Goal: Task Accomplishment & Management: Use online tool/utility

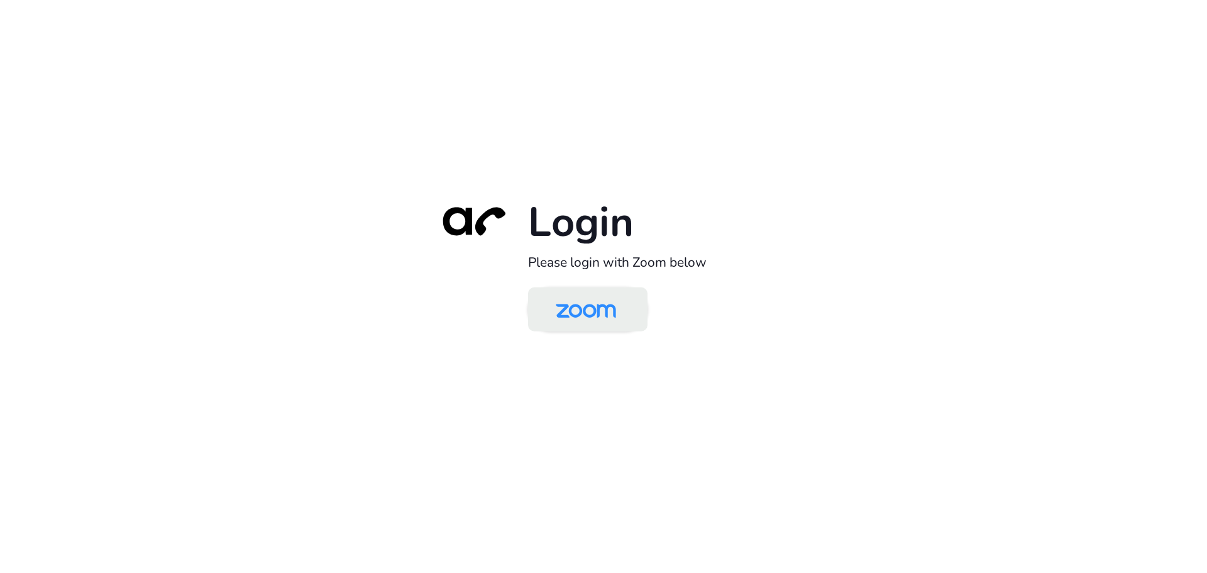
click at [594, 311] on img at bounding box center [586, 310] width 87 height 41
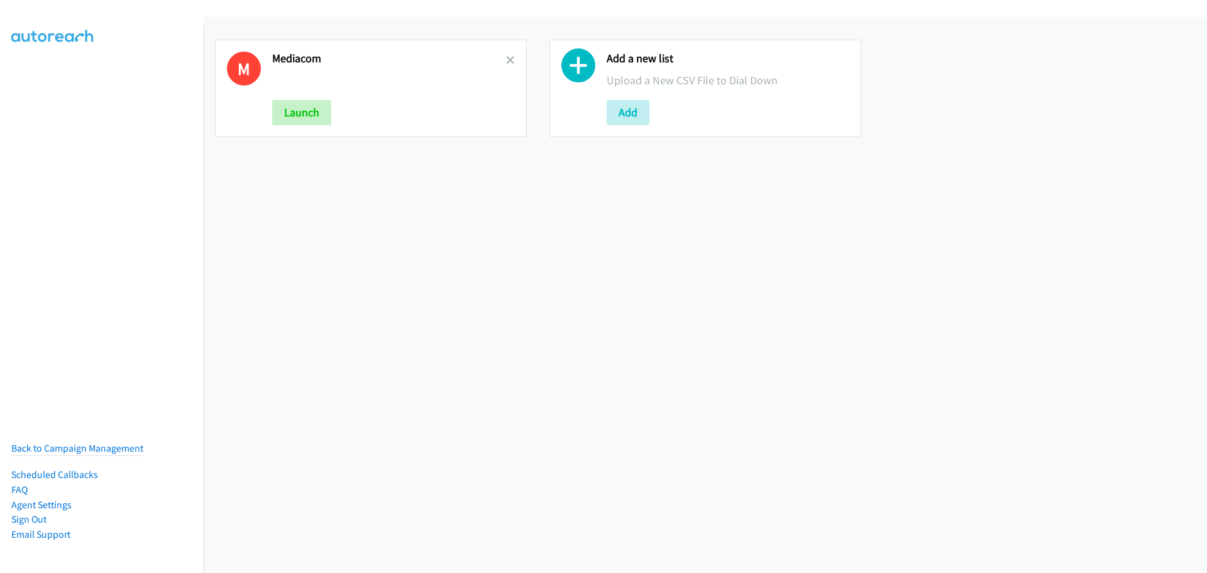
click at [513, 59] on div "M Mediacom Launch" at bounding box center [371, 88] width 312 height 97
click at [506, 62] on icon at bounding box center [510, 61] width 9 height 9
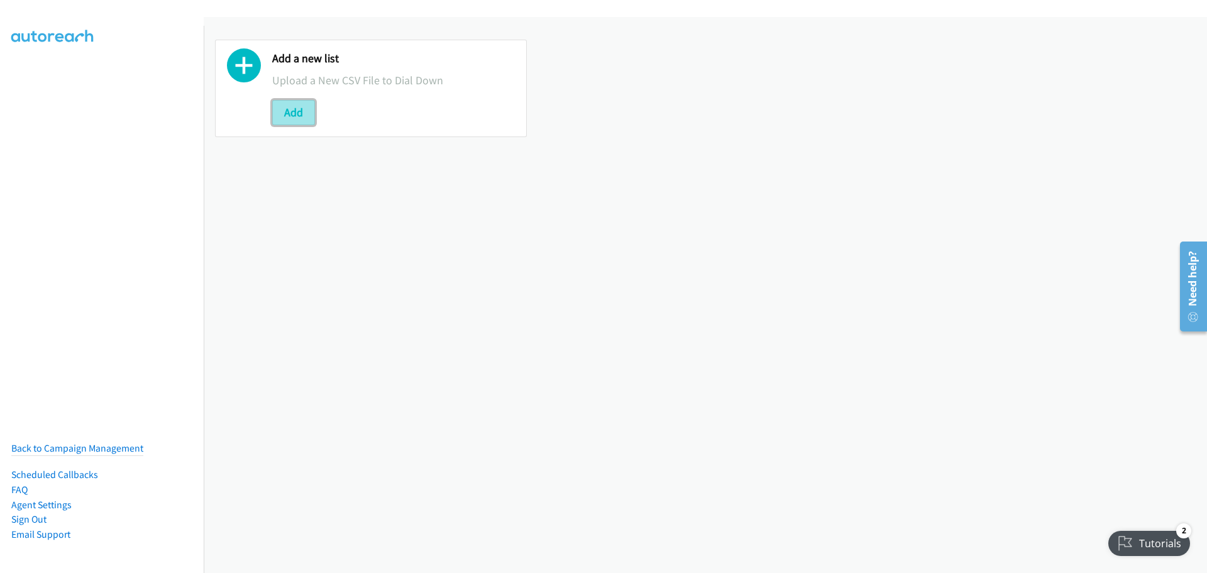
click at [312, 115] on button "Add" at bounding box center [293, 112] width 43 height 25
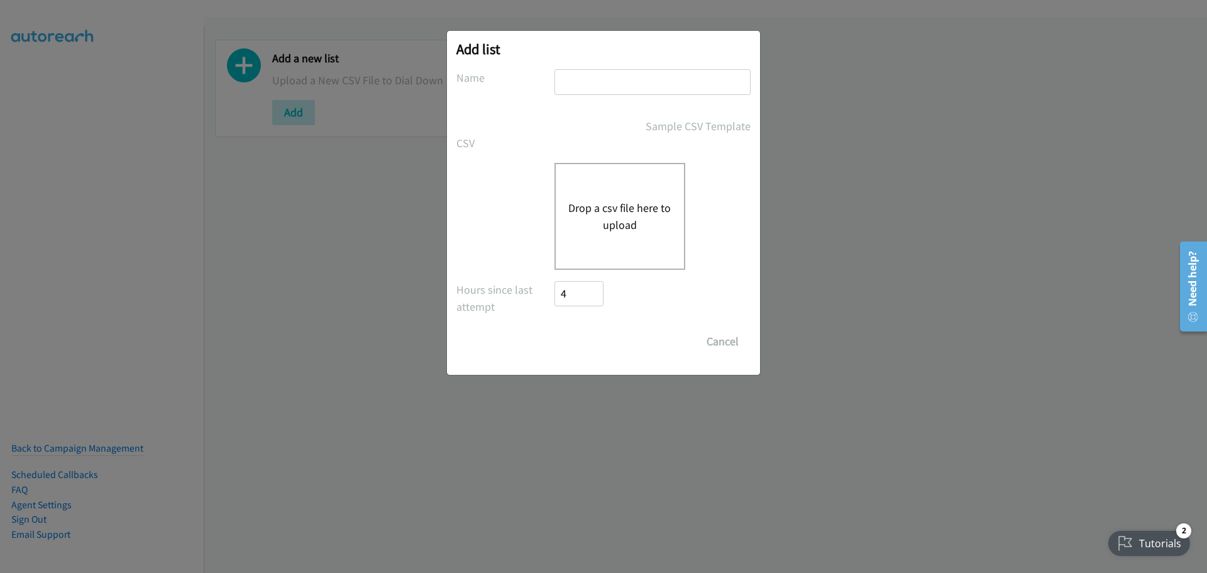
click at [597, 80] on input "text" at bounding box center [653, 82] width 196 height 26
type input "mediacom"
click at [628, 219] on button "Drop a csv file here to upload" at bounding box center [619, 216] width 103 height 34
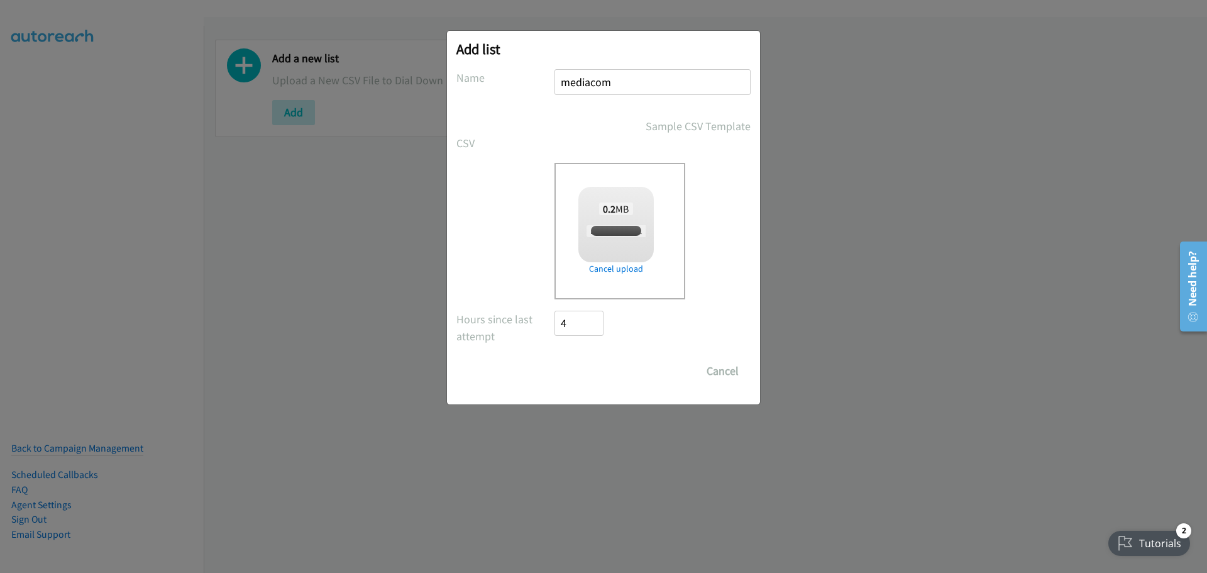
checkbox input "true"
click at [590, 368] on input "Save List" at bounding box center [588, 370] width 66 height 25
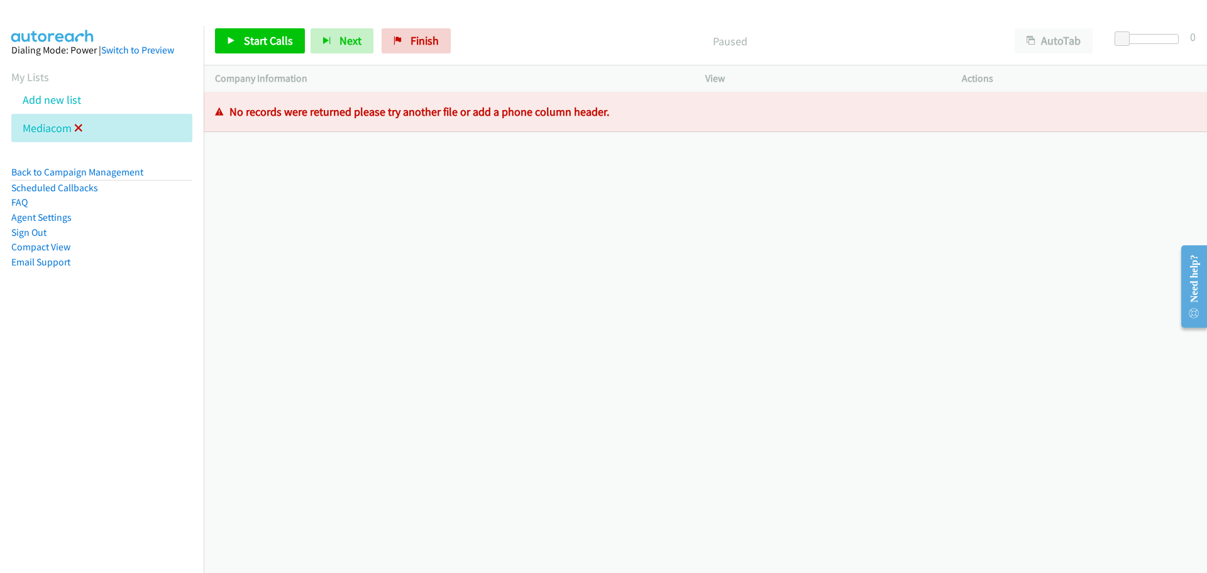
click at [74, 128] on icon at bounding box center [78, 128] width 9 height 9
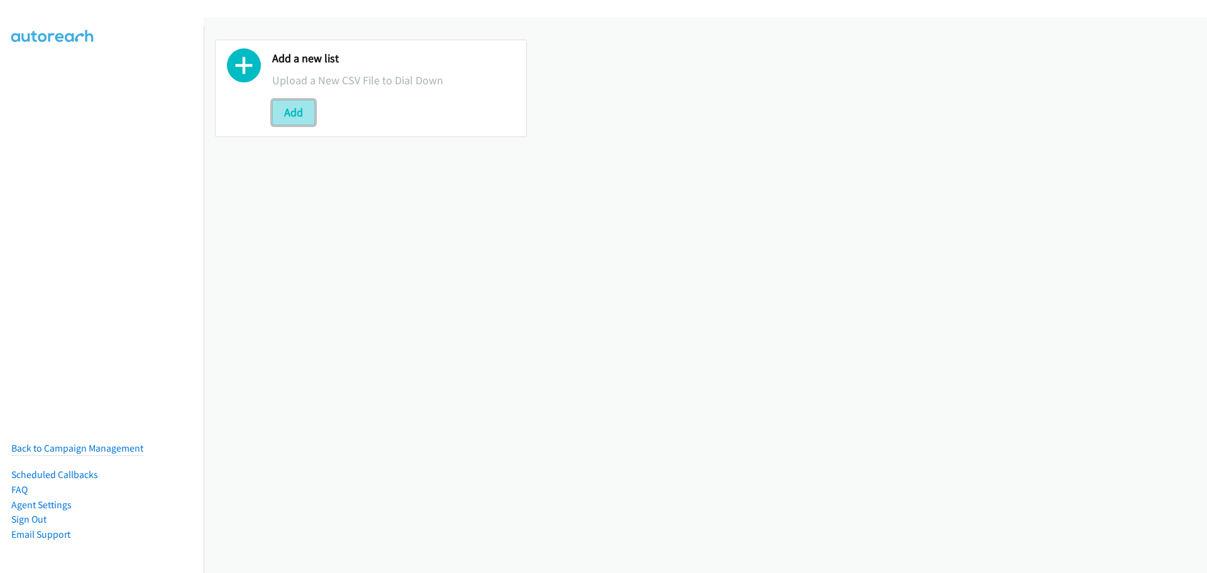
click at [294, 112] on button "Add" at bounding box center [293, 112] width 43 height 25
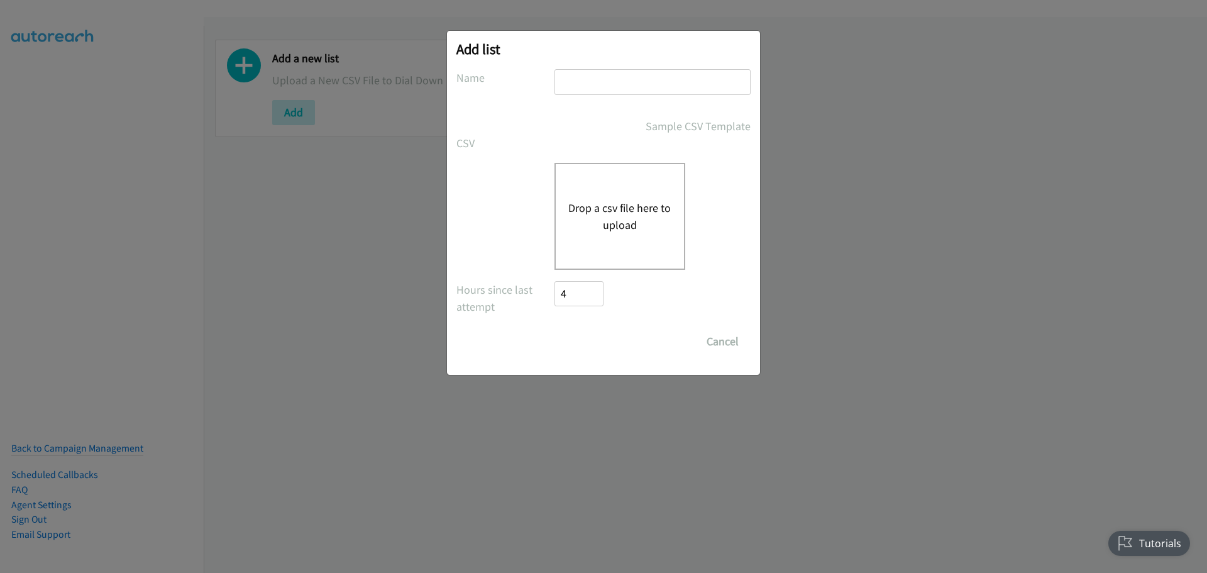
click at [610, 87] on input "text" at bounding box center [653, 82] width 196 height 26
type input "mediacom"
click at [621, 201] on button "Drop a csv file here to upload" at bounding box center [619, 216] width 103 height 34
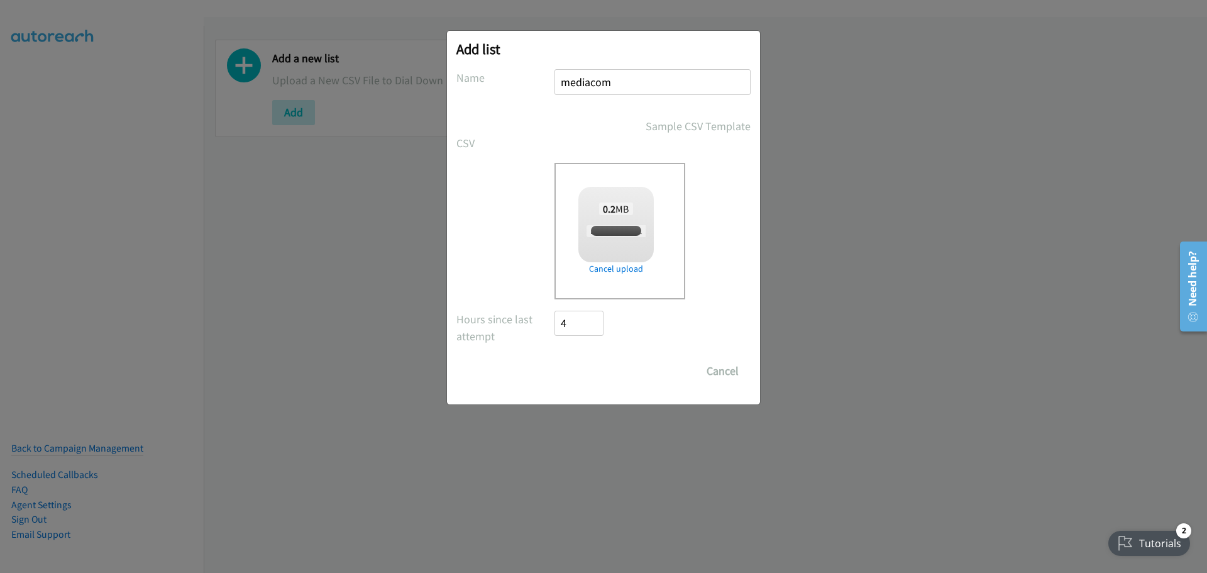
checkbox input "true"
click at [568, 380] on input "Save List" at bounding box center [588, 370] width 66 height 25
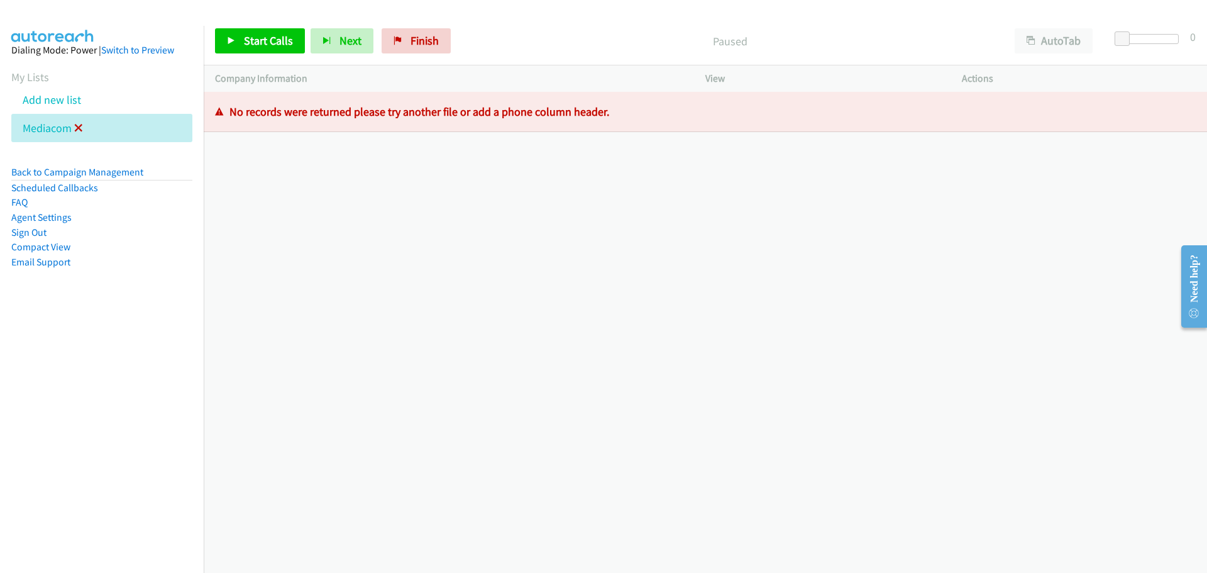
click at [79, 126] on icon at bounding box center [78, 128] width 9 height 9
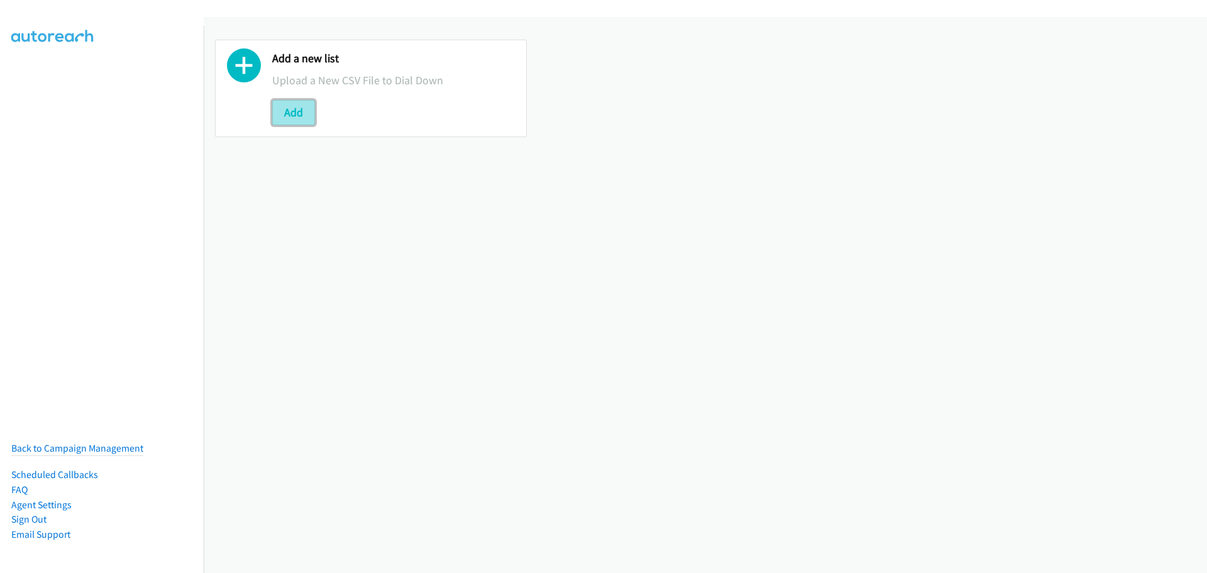
click at [294, 114] on button "Add" at bounding box center [293, 112] width 43 height 25
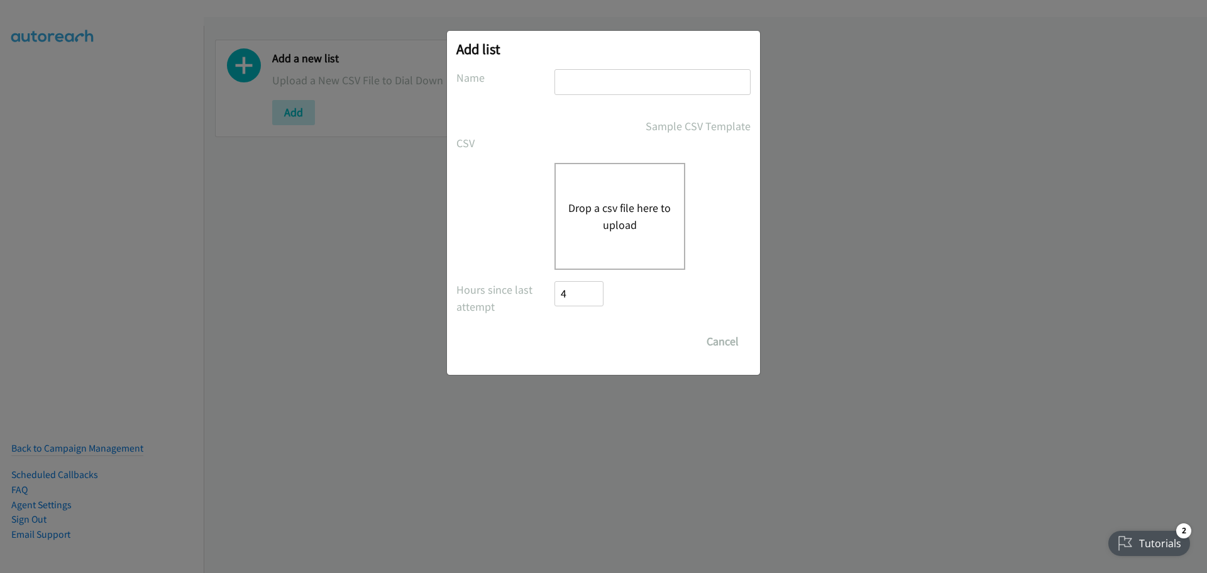
click at [668, 77] on input "text" at bounding box center [653, 82] width 196 height 26
type input "mediacom"
click at [635, 192] on div "Drop a csv file here to upload" at bounding box center [620, 216] width 131 height 107
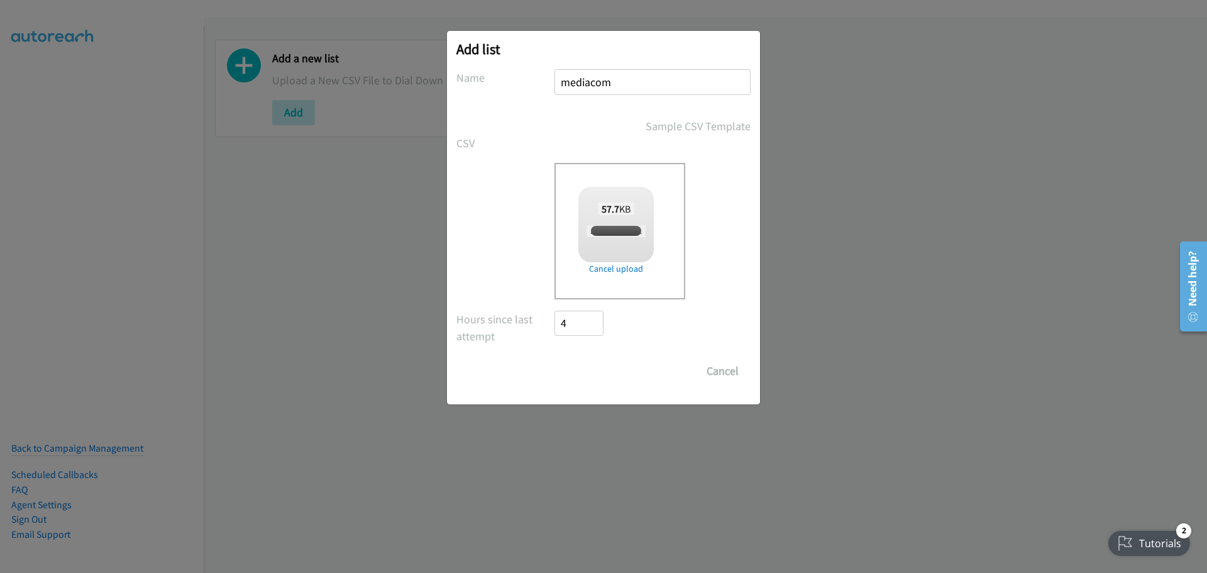
checkbox input "true"
click at [606, 367] on input "Save List" at bounding box center [588, 370] width 66 height 25
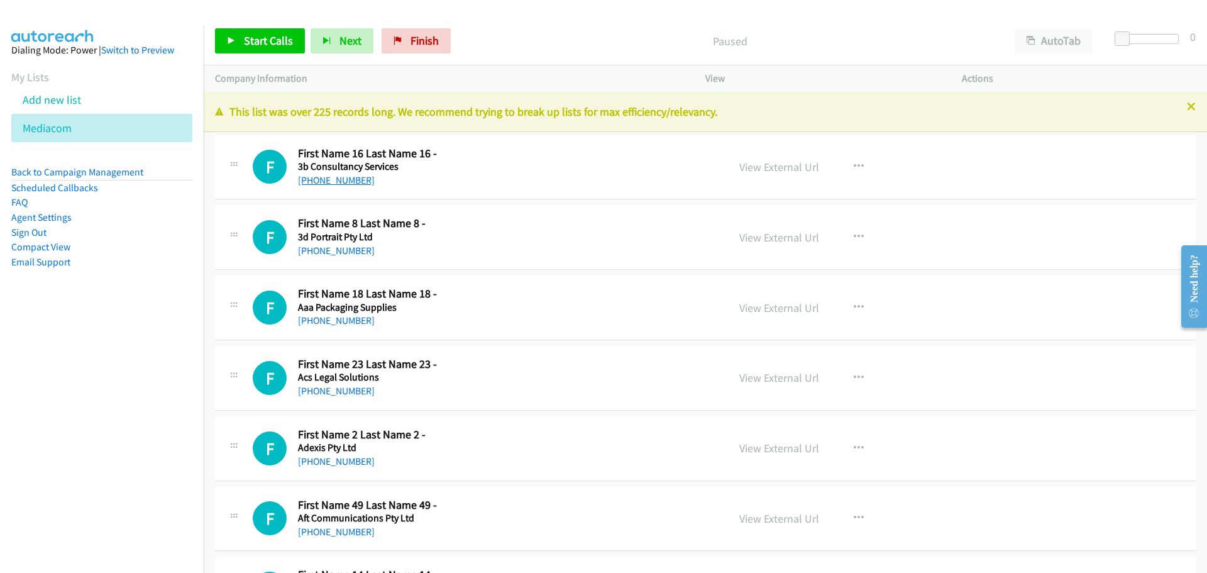
click at [351, 182] on link "[PHONE_NUMBER]" at bounding box center [336, 180] width 77 height 12
click at [329, 246] on link "[PHONE_NUMBER]" at bounding box center [336, 251] width 77 height 12
click at [238, 32] on link "Start Calls" at bounding box center [260, 40] width 90 height 25
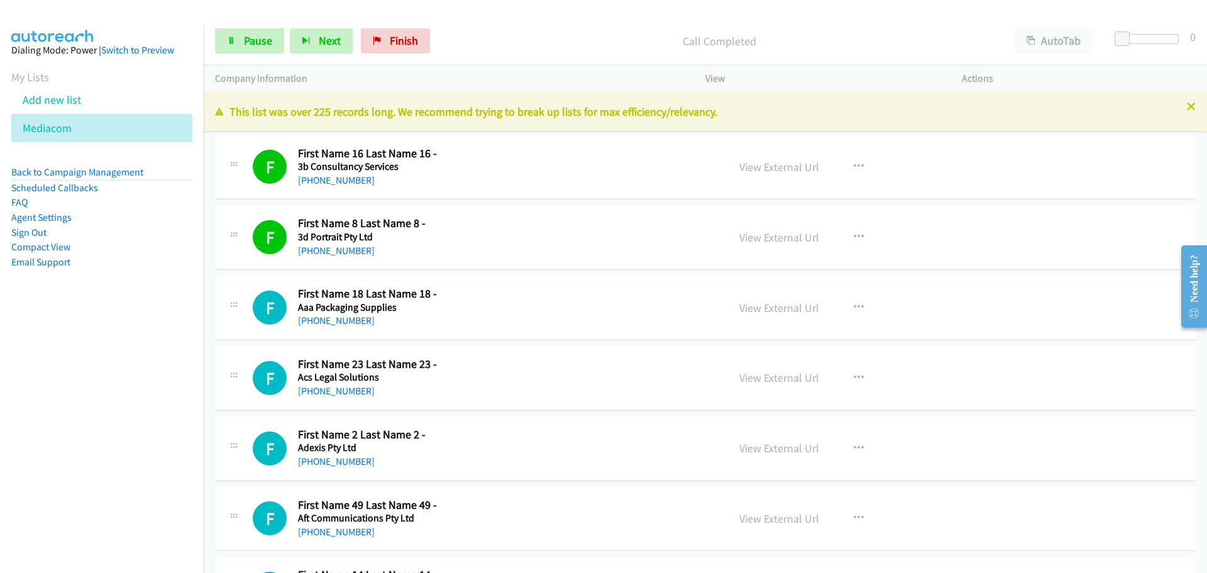
scroll to position [189, 0]
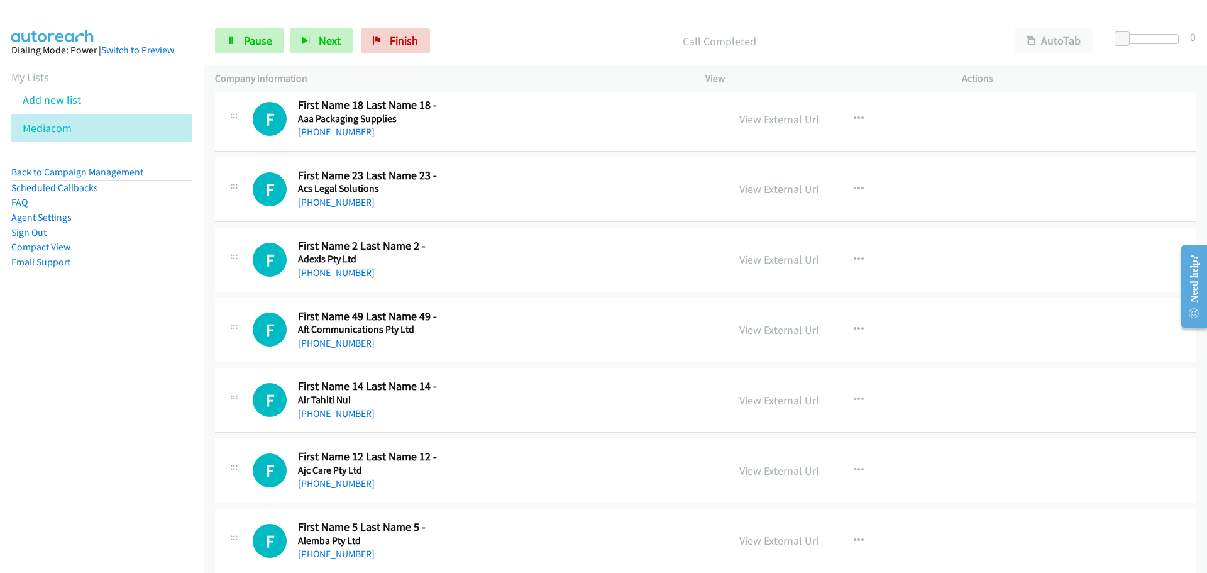
click at [329, 135] on link "[PHONE_NUMBER]" at bounding box center [336, 132] width 77 height 12
click at [338, 131] on link "[PHONE_NUMBER]" at bounding box center [336, 132] width 77 height 12
click at [341, 202] on link "[PHONE_NUMBER]" at bounding box center [336, 202] width 77 height 12
click at [350, 267] on link "[PHONE_NUMBER]" at bounding box center [336, 273] width 77 height 12
click at [355, 337] on link "[PHONE_NUMBER]" at bounding box center [336, 343] width 77 height 12
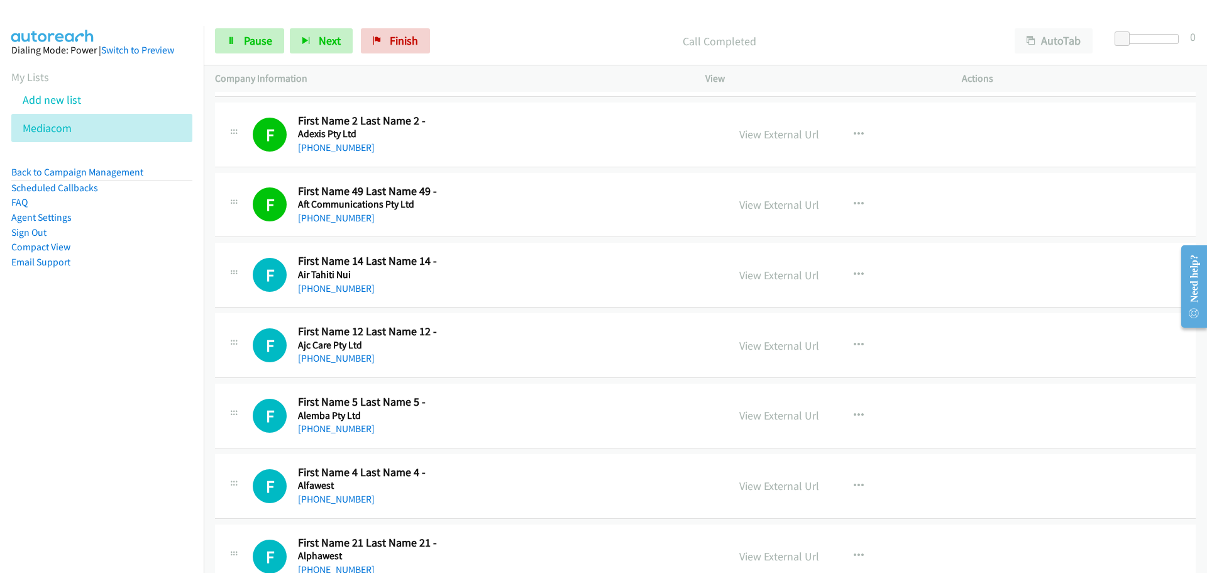
scroll to position [314, 0]
click at [338, 285] on link "[PHONE_NUMBER]" at bounding box center [336, 288] width 77 height 12
click at [345, 354] on link "[PHONE_NUMBER]" at bounding box center [336, 357] width 77 height 12
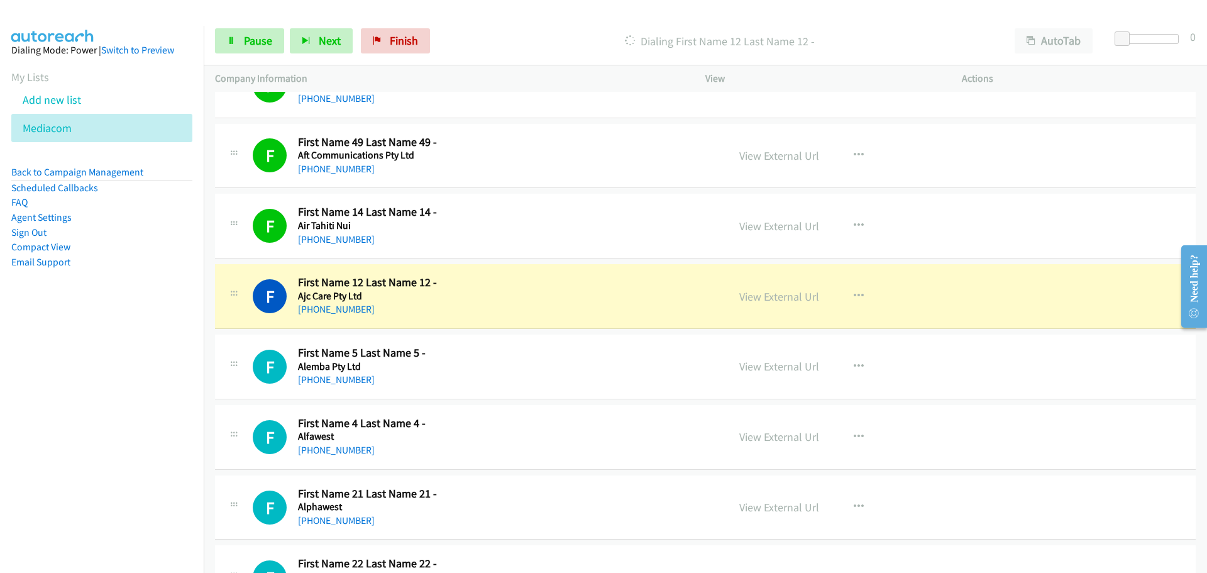
scroll to position [503, 0]
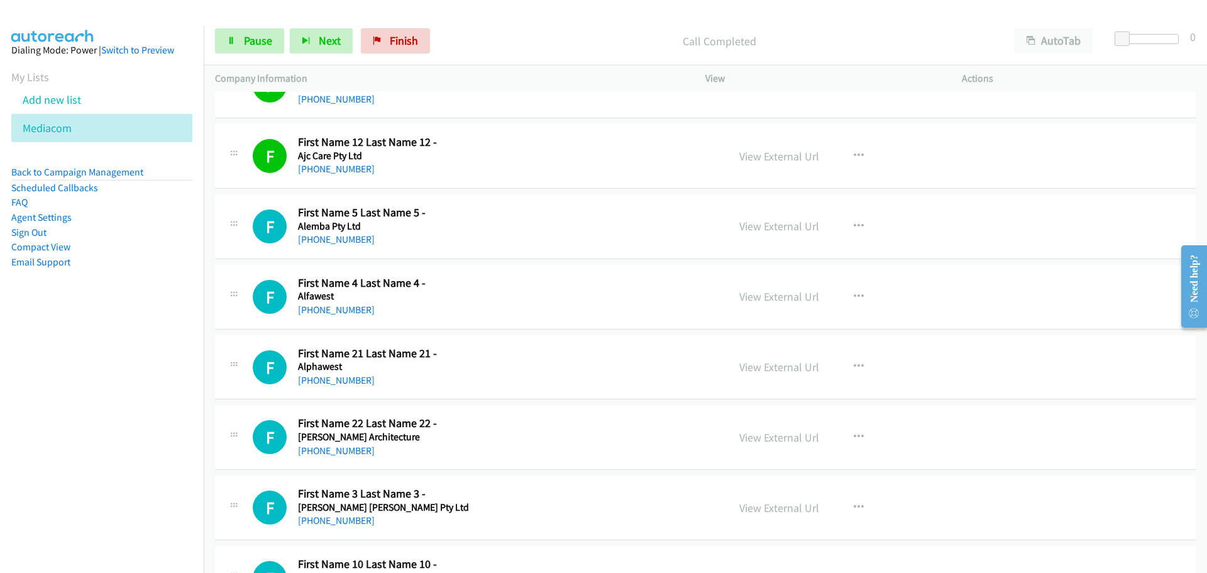
drag, startPoint x: 20, startPoint y: 69, endPoint x: 871, endPoint y: 272, distance: 875.0
click at [345, 236] on link "[PHONE_NUMBER]" at bounding box center [336, 239] width 77 height 12
click at [330, 312] on link "[PHONE_NUMBER]" at bounding box center [336, 310] width 77 height 12
click at [332, 380] on link "[PHONE_NUMBER]" at bounding box center [336, 380] width 77 height 12
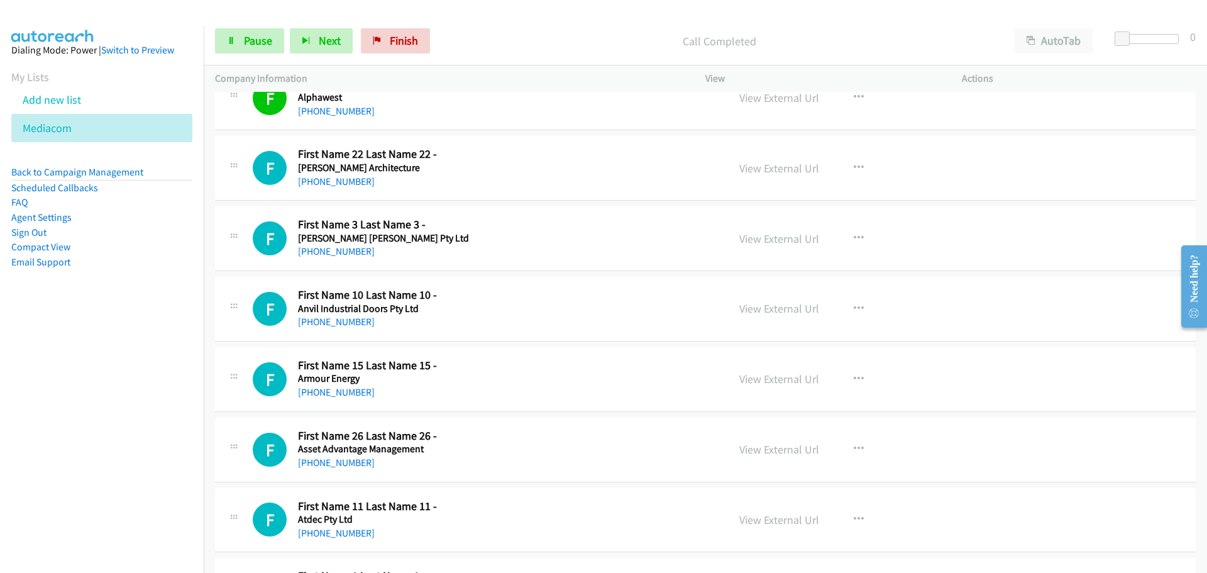
scroll to position [880, 0]
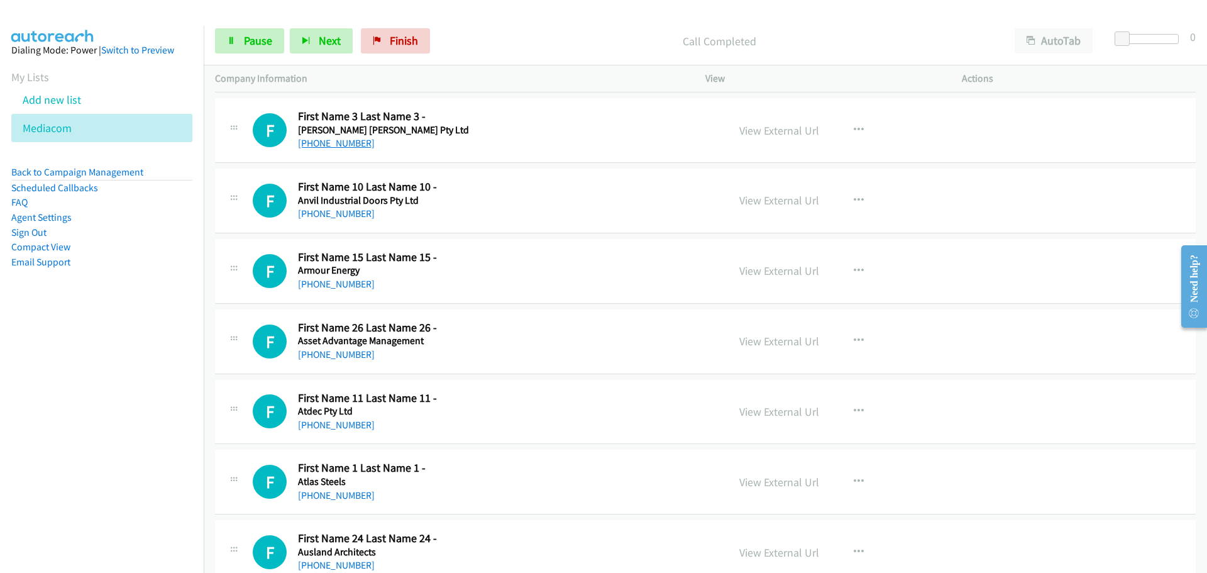
click at [348, 144] on link "[PHONE_NUMBER]" at bounding box center [336, 143] width 77 height 12
drag, startPoint x: 343, startPoint y: 210, endPoint x: 523, endPoint y: 206, distance: 179.9
click at [343, 210] on link "[PHONE_NUMBER]" at bounding box center [336, 213] width 77 height 12
click at [355, 279] on link "[PHONE_NUMBER]" at bounding box center [336, 284] width 77 height 12
click at [355, 357] on link "[PHONE_NUMBER]" at bounding box center [336, 354] width 77 height 12
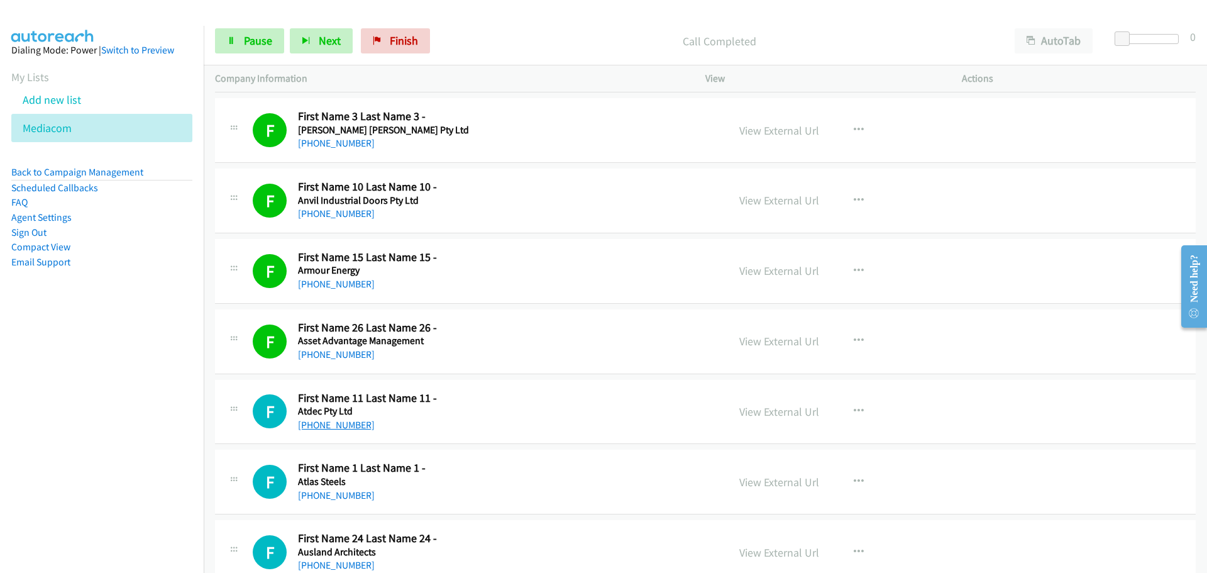
click at [343, 427] on link "[PHONE_NUMBER]" at bounding box center [336, 425] width 77 height 12
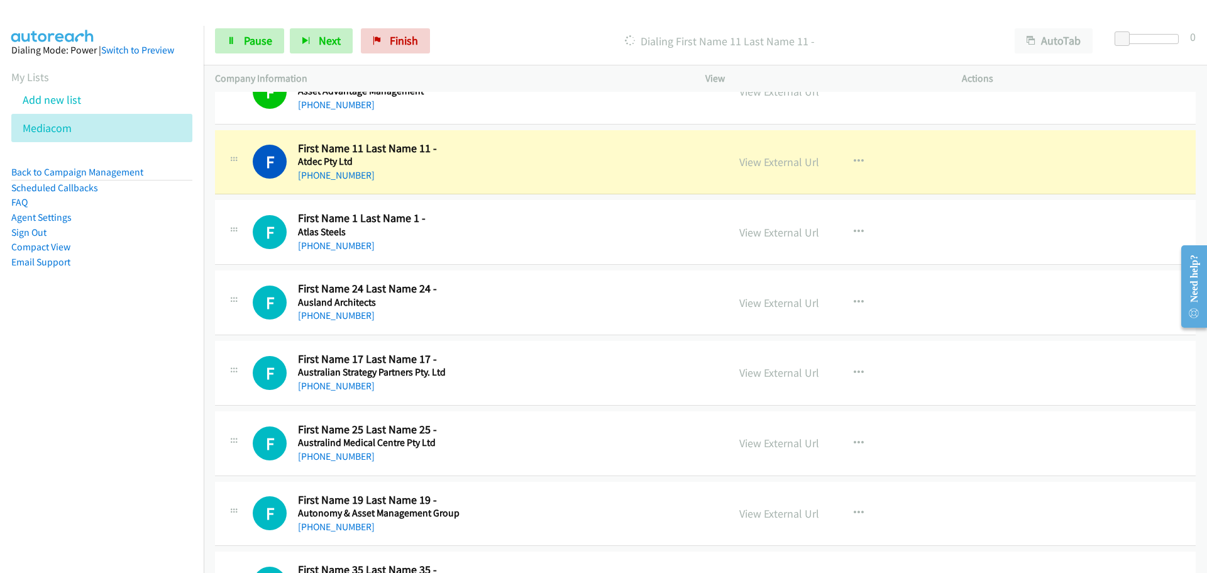
scroll to position [1132, 0]
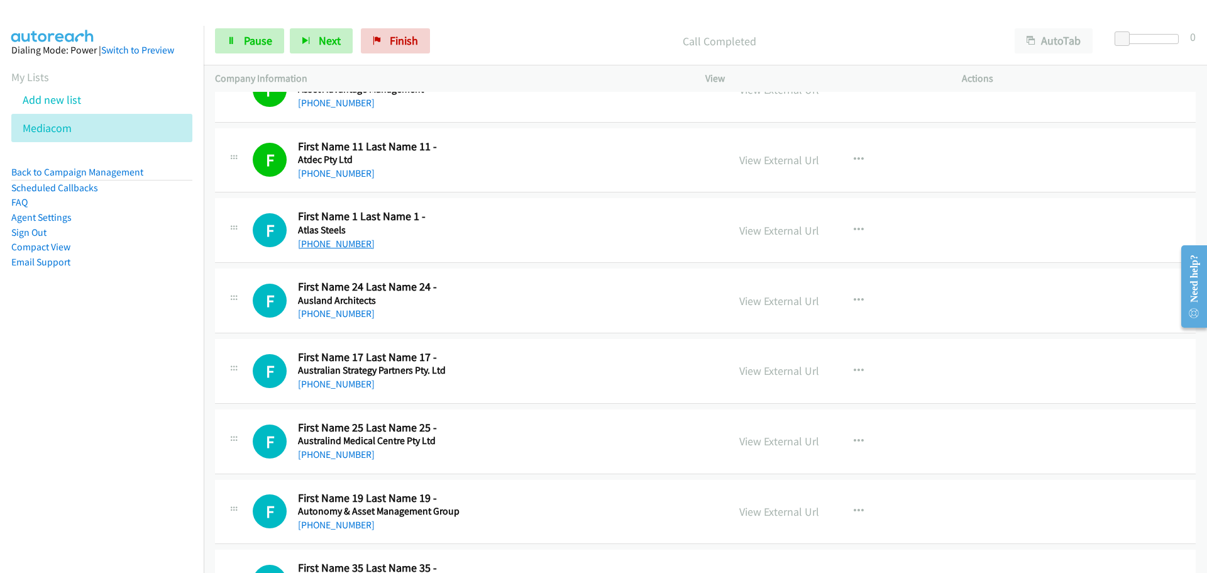
click at [324, 247] on link "[PHONE_NUMBER]" at bounding box center [336, 244] width 77 height 12
drag, startPoint x: 346, startPoint y: 319, endPoint x: 345, endPoint y: 309, distance: 10.1
click at [346, 319] on link "[PHONE_NUMBER]" at bounding box center [336, 313] width 77 height 12
click at [323, 385] on link "[PHONE_NUMBER]" at bounding box center [336, 384] width 77 height 12
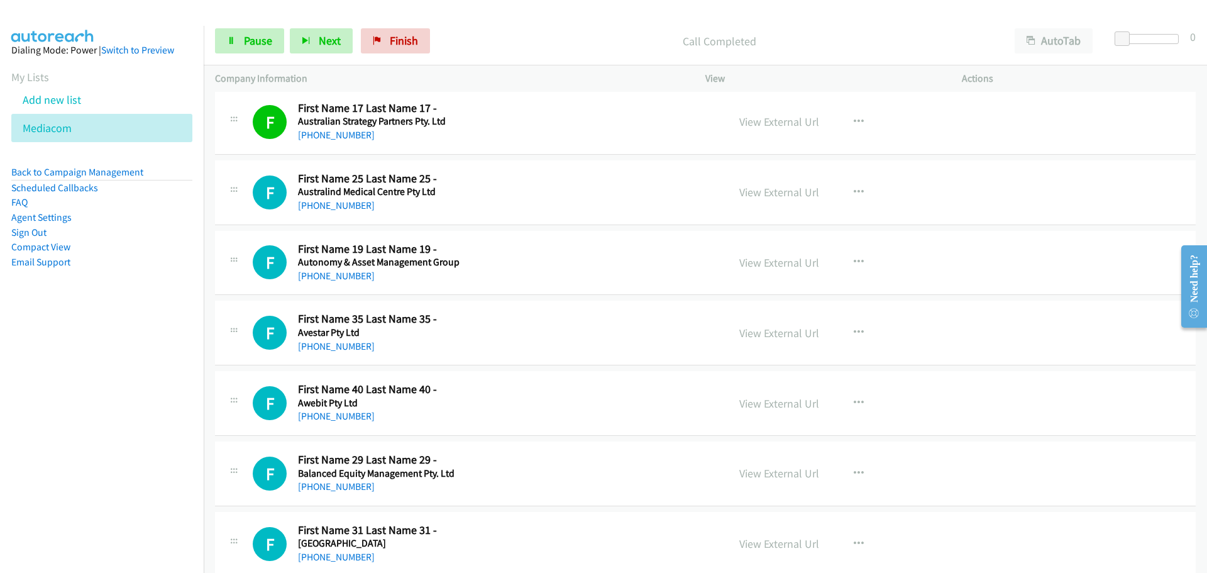
scroll to position [1320, 0]
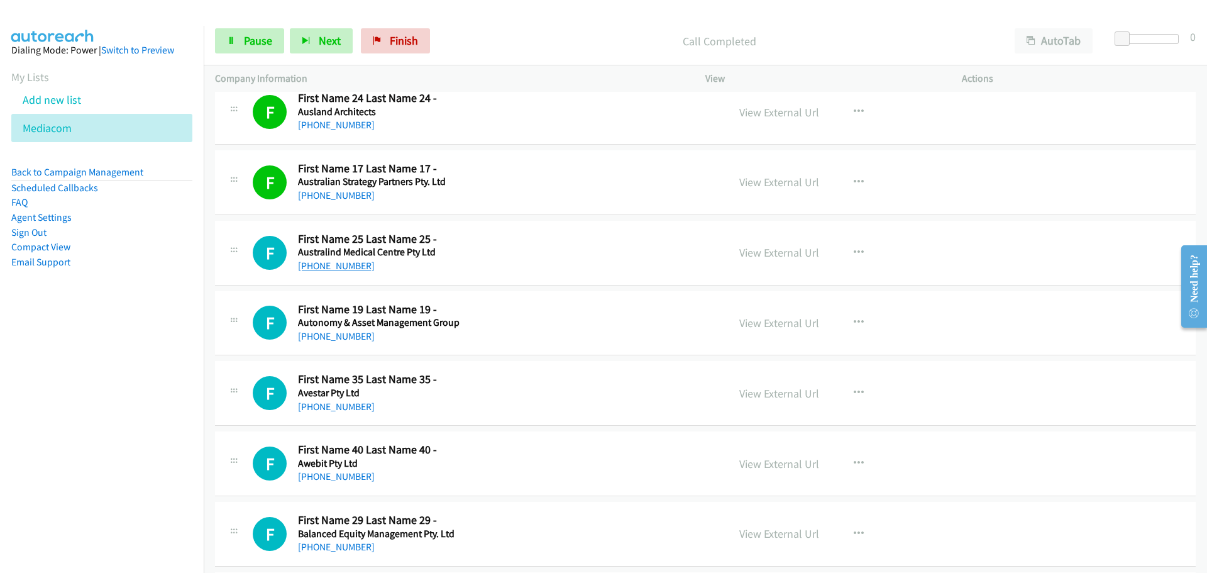
click at [302, 262] on link "[PHONE_NUMBER]" at bounding box center [336, 266] width 77 height 12
drag, startPoint x: 328, startPoint y: 340, endPoint x: 265, endPoint y: 382, distance: 76.6
click at [328, 340] on link "[PHONE_NUMBER]" at bounding box center [336, 336] width 77 height 12
click at [354, 408] on link "[PHONE_NUMBER]" at bounding box center [336, 406] width 77 height 12
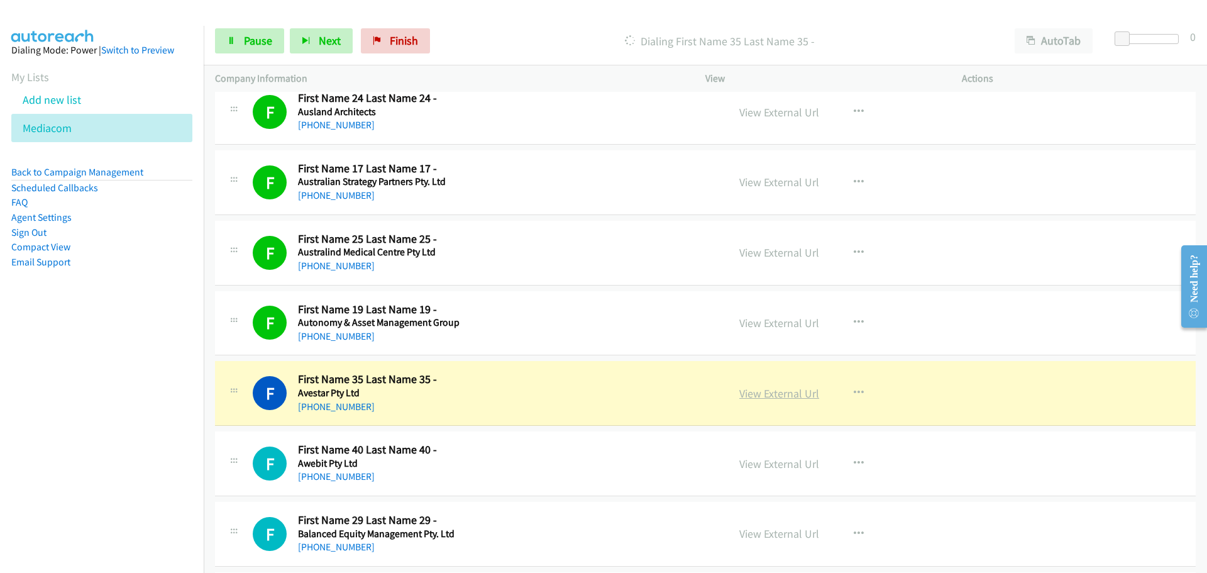
click at [794, 393] on link "View External Url" at bounding box center [779, 393] width 80 height 14
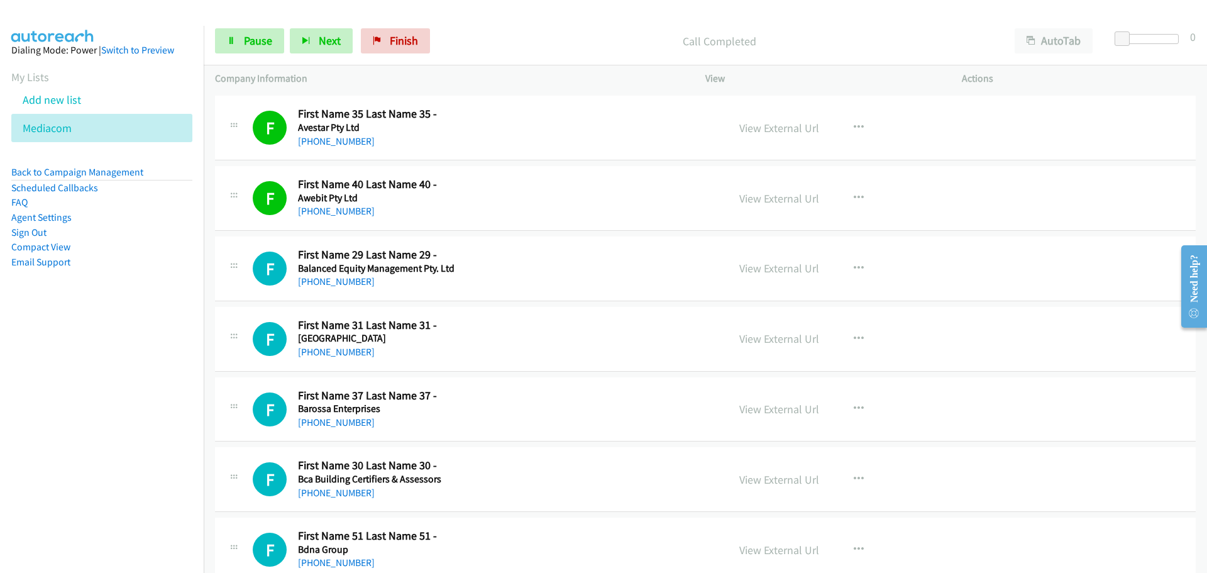
scroll to position [1635, 0]
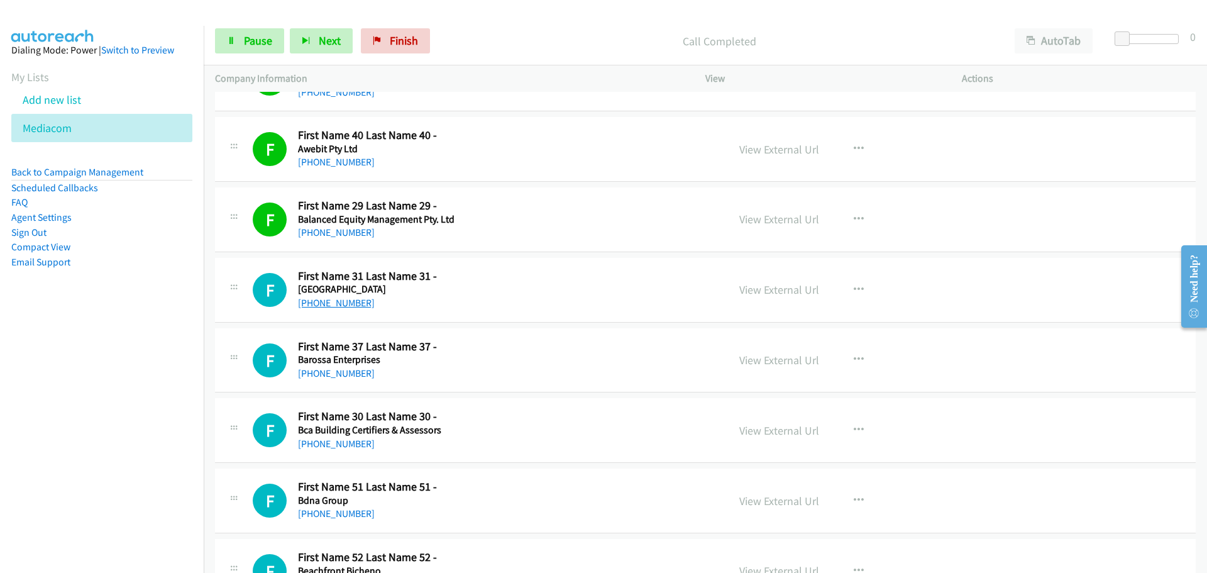
click at [350, 307] on link "[PHONE_NUMBER]" at bounding box center [336, 303] width 77 height 12
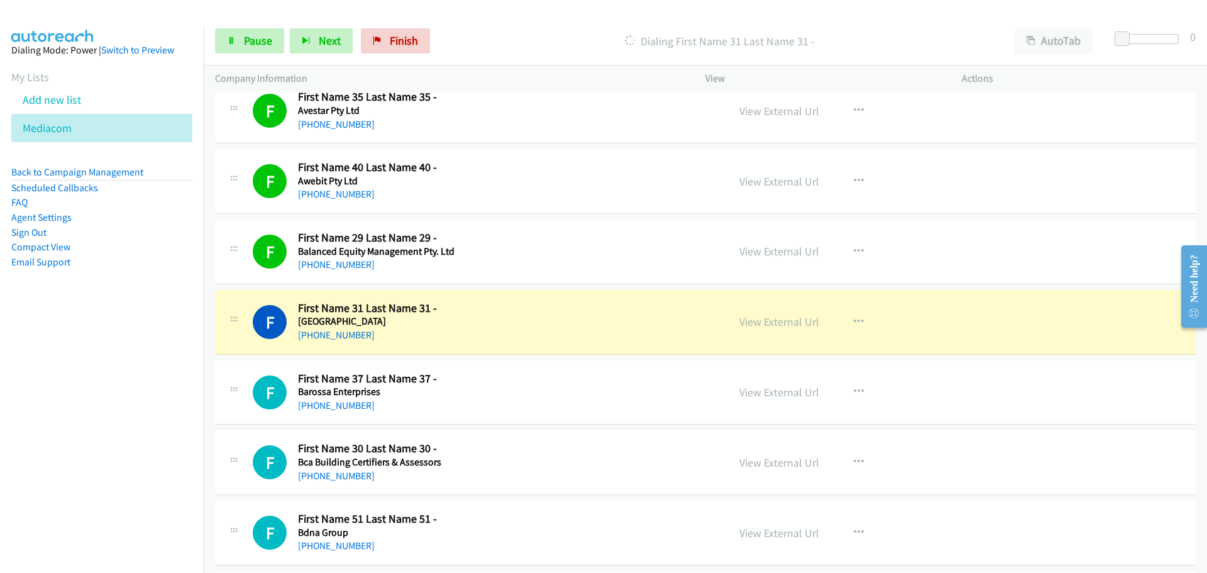
scroll to position [1572, 0]
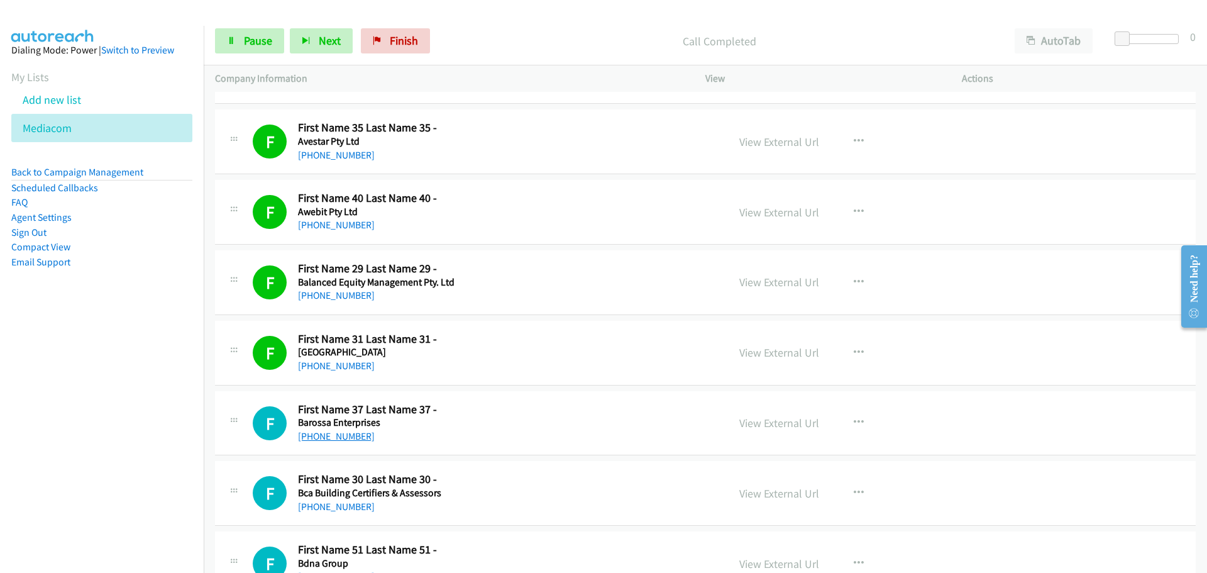
click at [332, 438] on link "[PHONE_NUMBER]" at bounding box center [336, 436] width 77 height 12
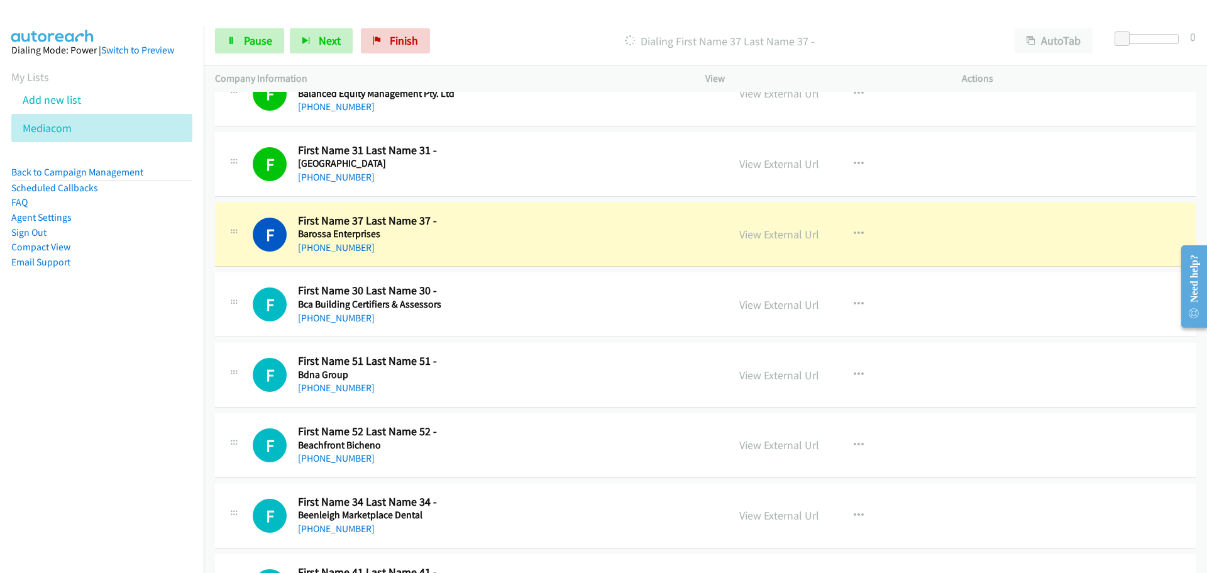
scroll to position [1823, 0]
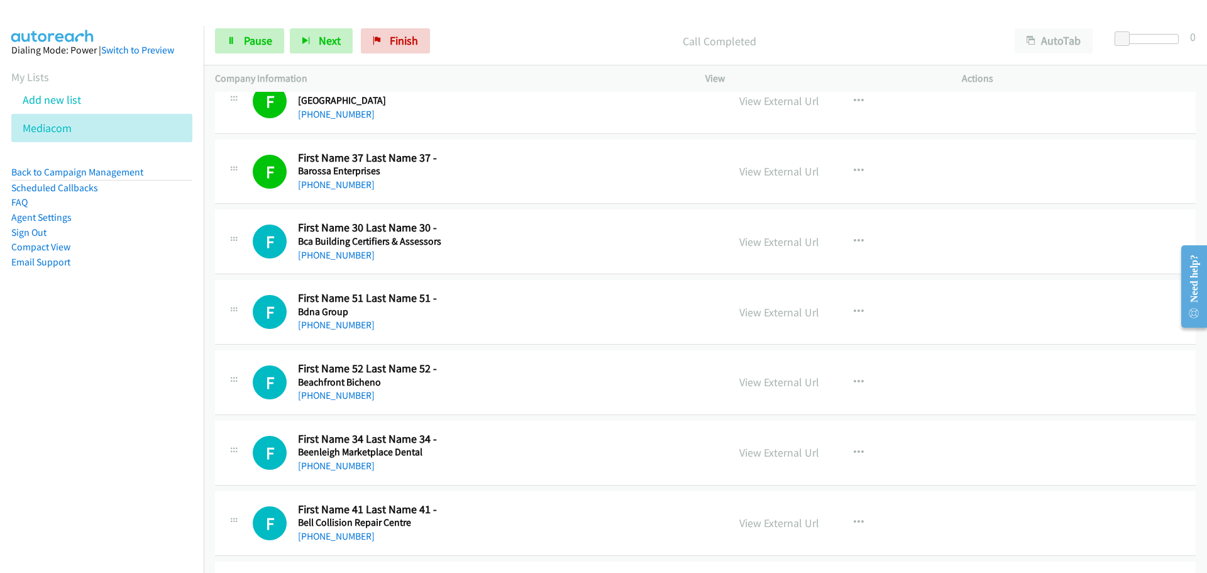
click at [1085, 94] on div "F Callback Scheduled First Name 31 Last Name 31 - [GEOGRAPHIC_DATA] [GEOGRAPHIC…" at bounding box center [705, 101] width 981 height 65
click at [788, 173] on link "View External Url" at bounding box center [779, 171] width 80 height 14
click at [312, 255] on link "[PHONE_NUMBER]" at bounding box center [336, 255] width 77 height 12
drag, startPoint x: 321, startPoint y: 328, endPoint x: 1057, endPoint y: 378, distance: 738.0
click at [321, 328] on link "[PHONE_NUMBER]" at bounding box center [336, 325] width 77 height 12
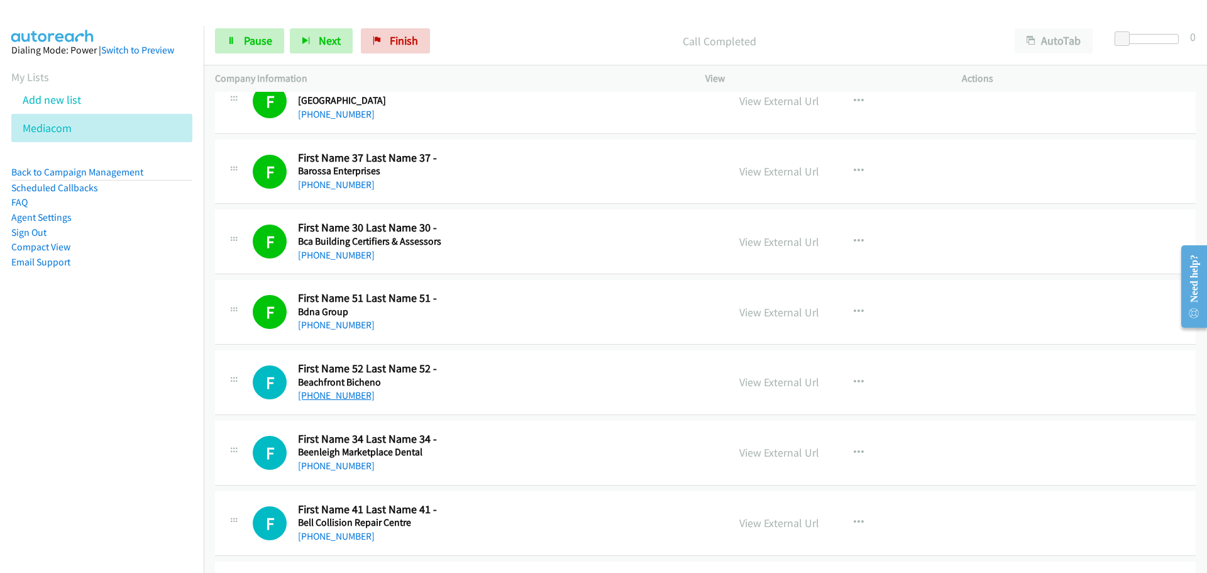
click at [312, 400] on link "[PHONE_NUMBER]" at bounding box center [336, 395] width 77 height 12
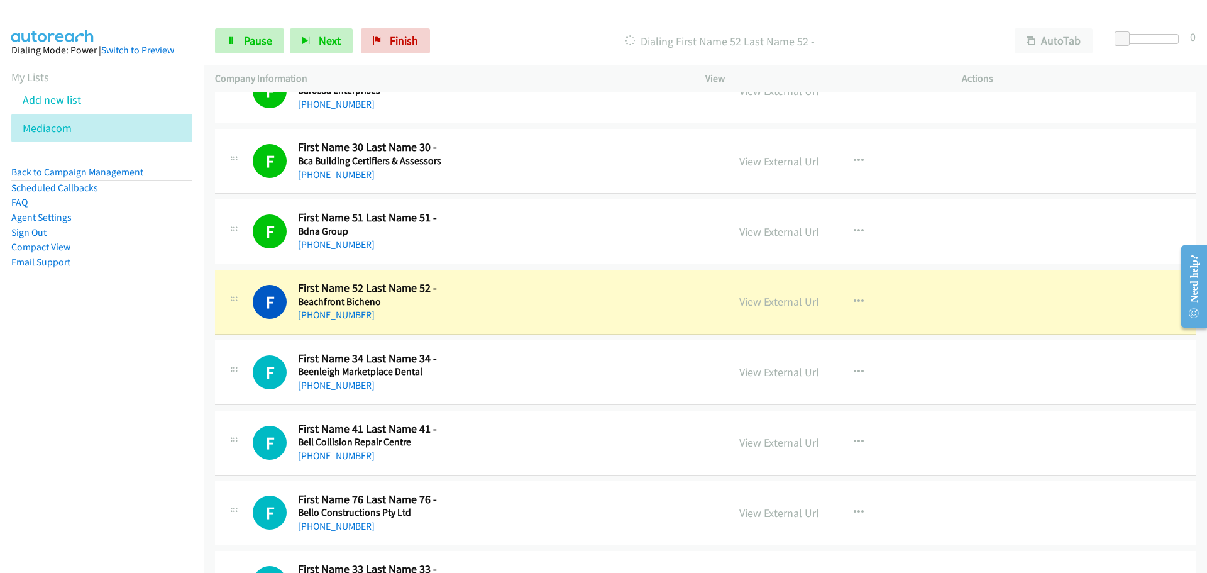
scroll to position [2138, 0]
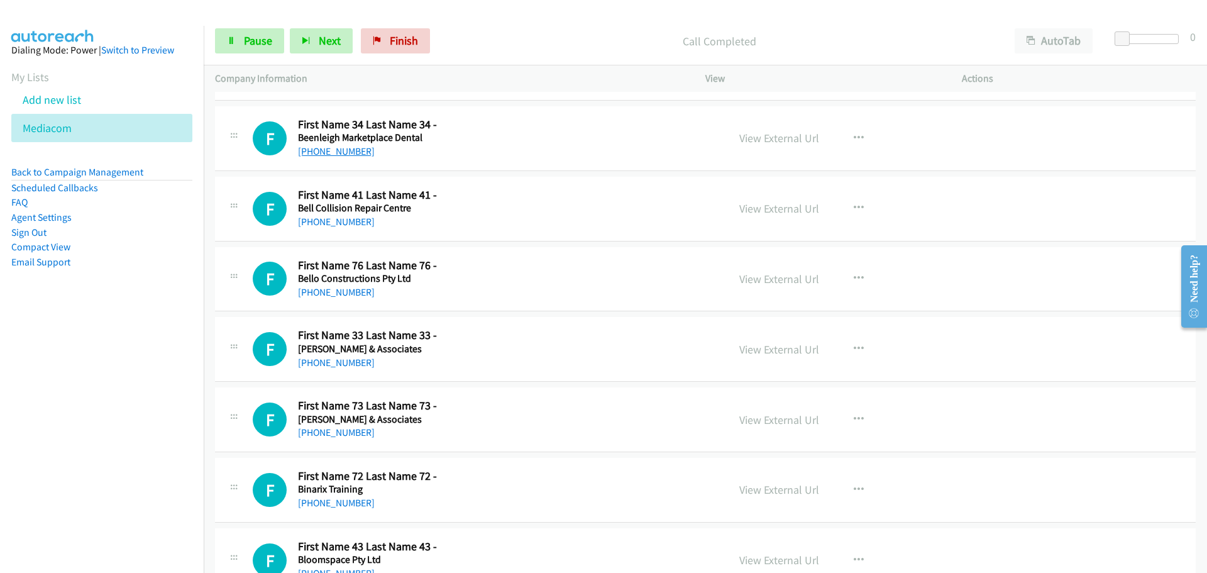
click at [352, 148] on link "[PHONE_NUMBER]" at bounding box center [336, 151] width 77 height 12
click at [790, 140] on link "View External Url" at bounding box center [779, 138] width 80 height 14
drag, startPoint x: 353, startPoint y: 223, endPoint x: 580, endPoint y: 217, distance: 227.1
click at [353, 223] on link "[PHONE_NUMBER]" at bounding box center [336, 222] width 77 height 12
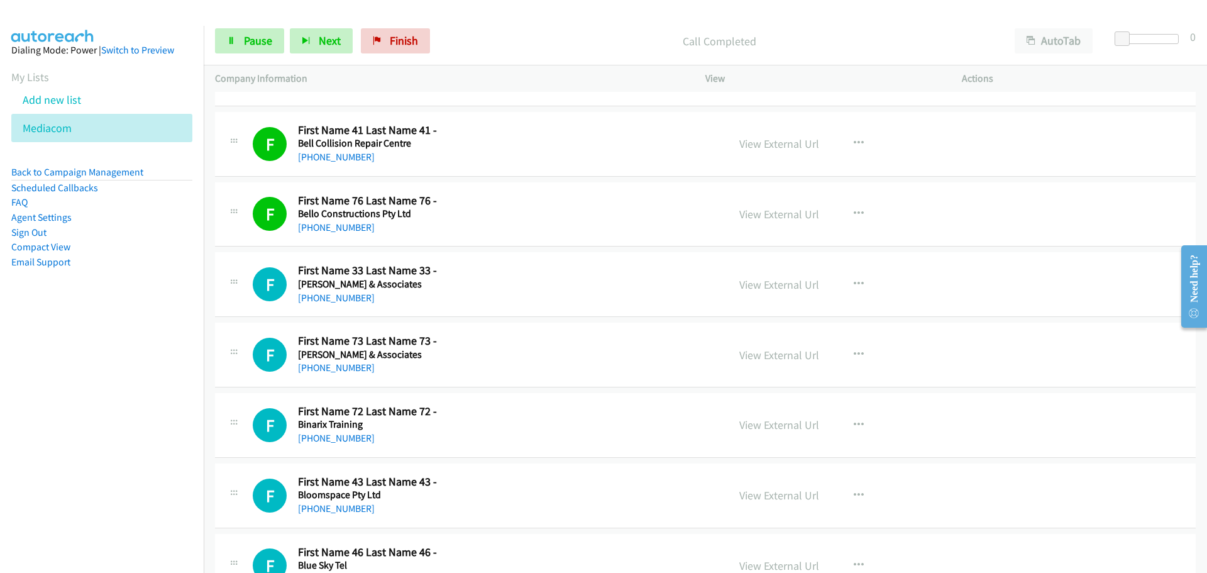
scroll to position [2201, 0]
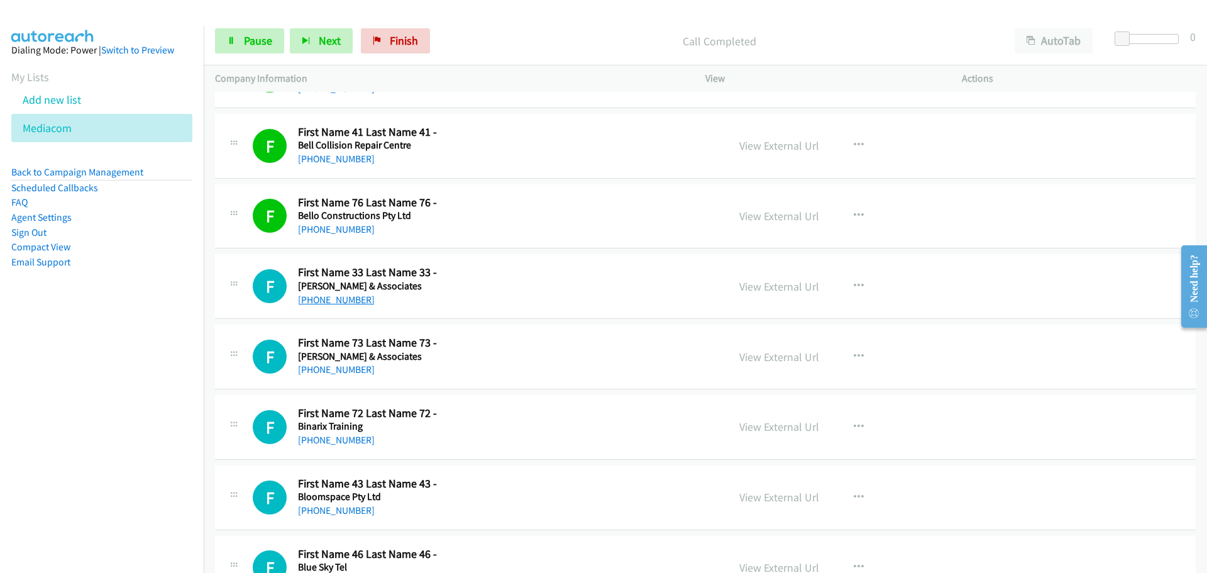
drag, startPoint x: 332, startPoint y: 297, endPoint x: 350, endPoint y: 297, distance: 17.6
click at [332, 297] on link "[PHONE_NUMBER]" at bounding box center [336, 300] width 77 height 12
click at [345, 374] on link "[PHONE_NUMBER]" at bounding box center [336, 369] width 77 height 12
click at [314, 364] on link "[PHONE_NUMBER]" at bounding box center [336, 369] width 77 height 12
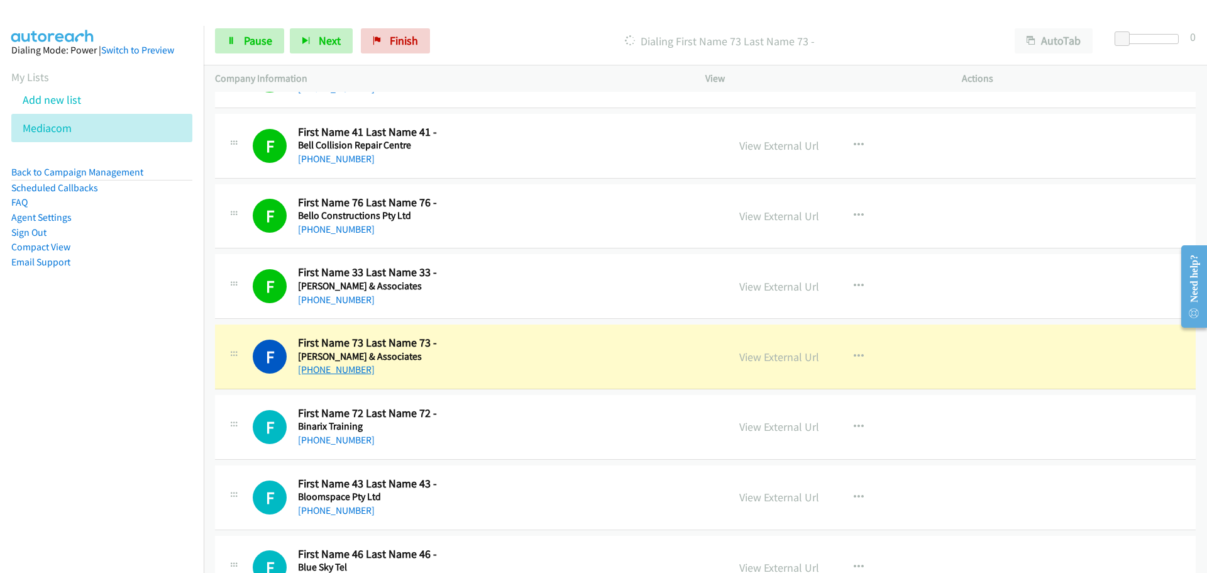
click at [322, 373] on link "[PHONE_NUMBER]" at bounding box center [336, 369] width 77 height 12
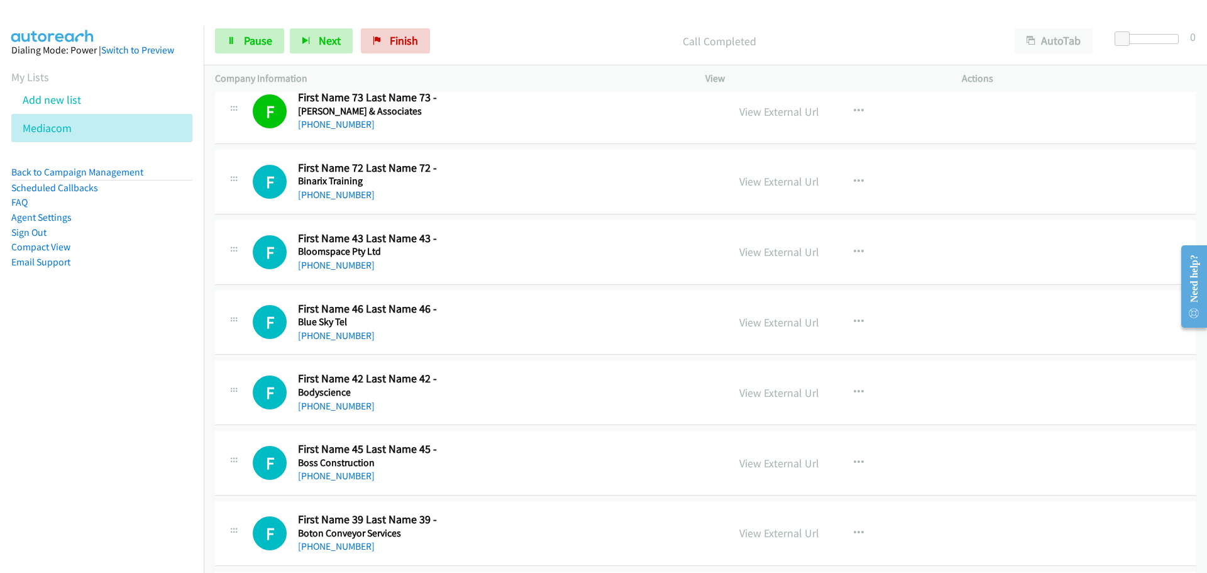
scroll to position [2452, 0]
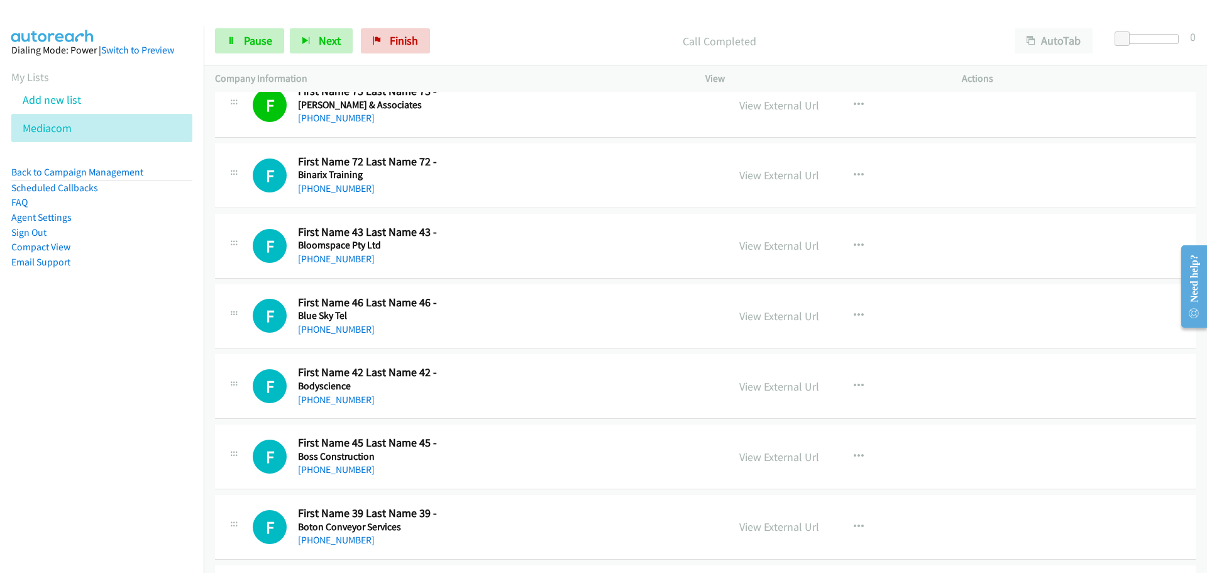
click at [215, 28] on link "Start Calls" at bounding box center [227, 34] width 25 height 13
click at [307, 185] on link "[PHONE_NUMBER]" at bounding box center [336, 188] width 77 height 12
click at [348, 334] on link "[PHONE_NUMBER]" at bounding box center [336, 329] width 77 height 12
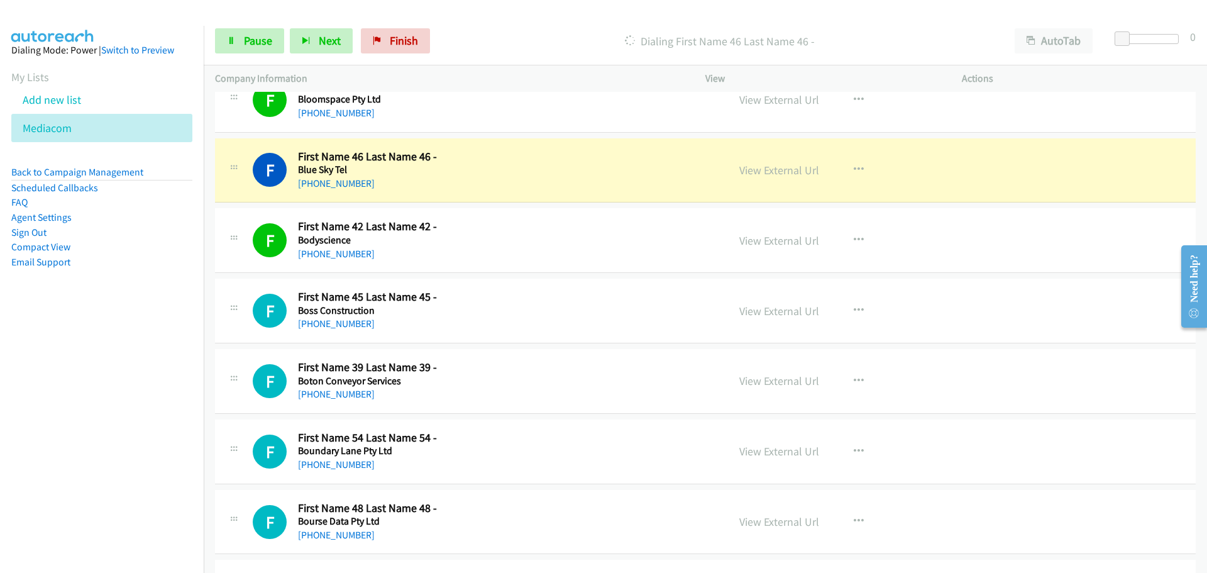
scroll to position [2704, 0]
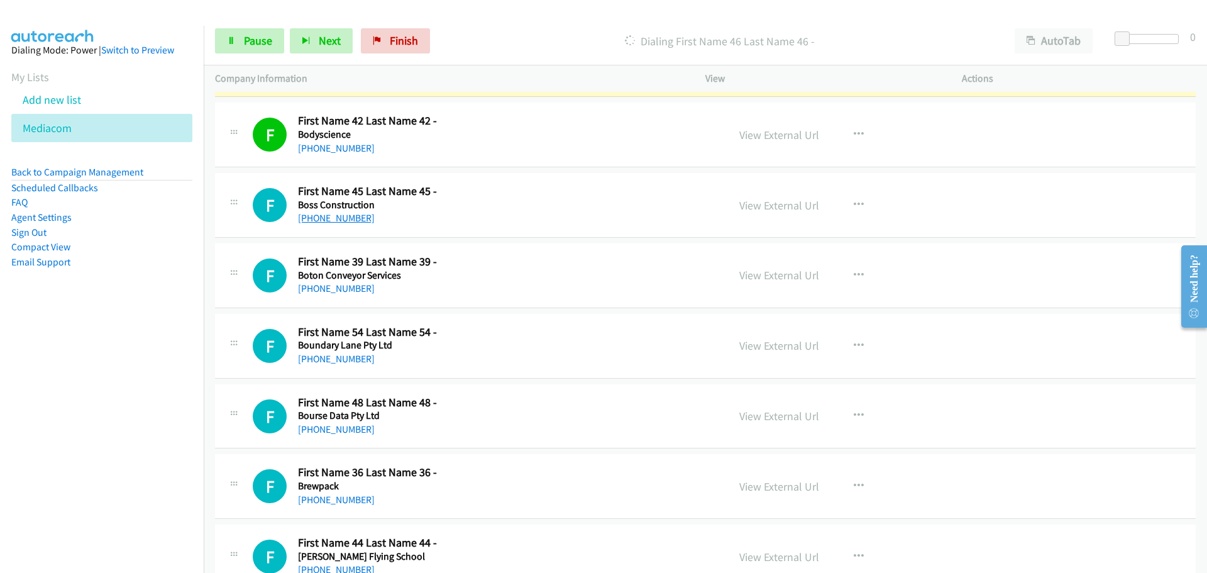
drag, startPoint x: 328, startPoint y: 220, endPoint x: 330, endPoint y: 214, distance: 6.6
click at [328, 220] on link "[PHONE_NUMBER]" at bounding box center [336, 218] width 77 height 12
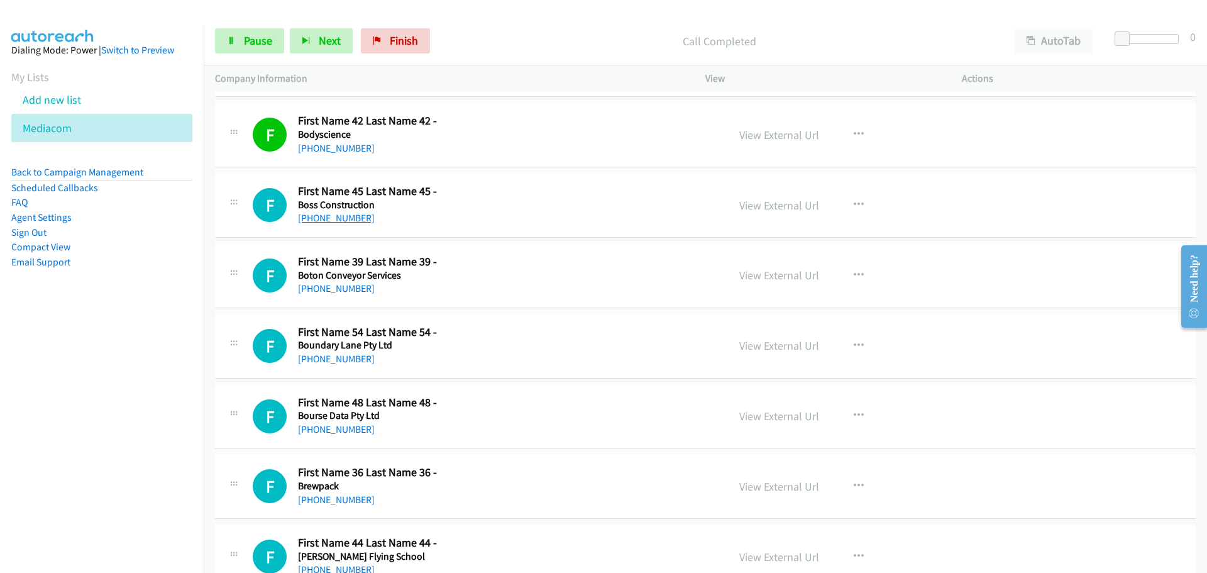
click at [346, 216] on link "[PHONE_NUMBER]" at bounding box center [336, 218] width 77 height 12
click at [325, 299] on div "F Callback Scheduled First Name 39 Last Name 39 - Boton Conveyor Services [GEOG…" at bounding box center [705, 275] width 981 height 65
click at [314, 292] on link "[PHONE_NUMBER]" at bounding box center [336, 288] width 77 height 12
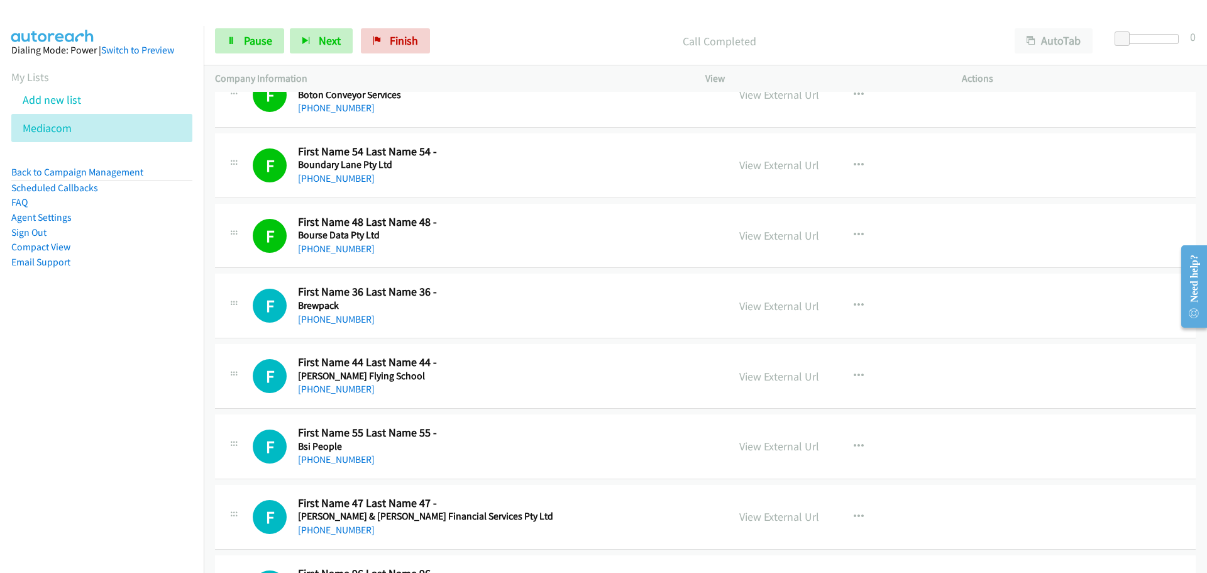
scroll to position [2892, 0]
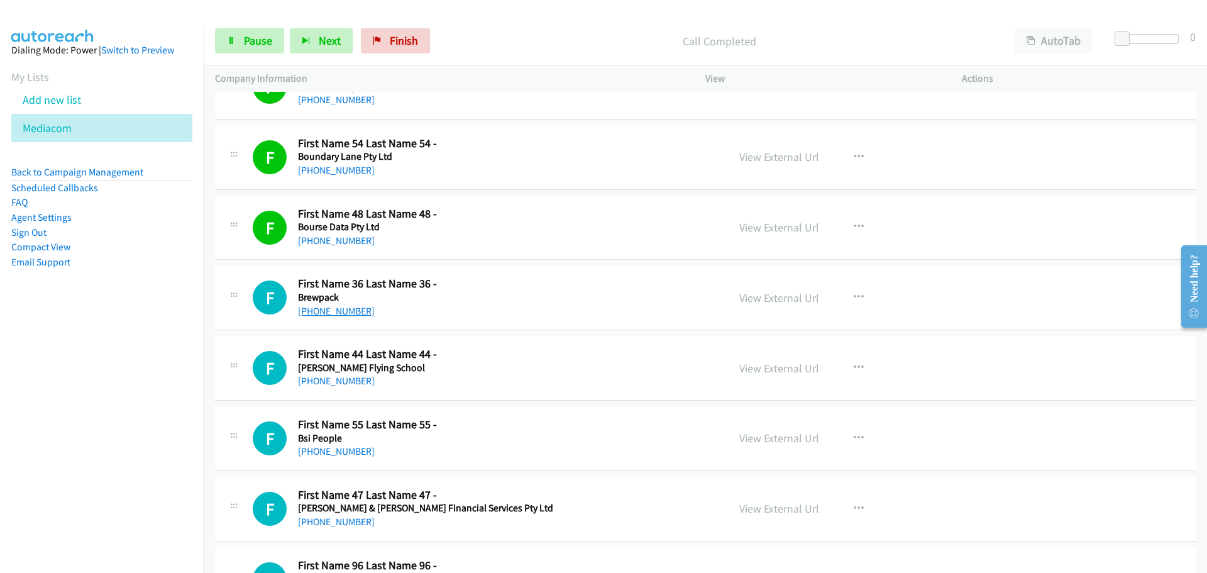
click at [351, 316] on link "[PHONE_NUMBER]" at bounding box center [336, 311] width 77 height 12
click at [322, 392] on div "F Callback Scheduled First Name 44 Last Name 44 - [PERSON_NAME] Flying School […" at bounding box center [705, 368] width 981 height 65
click at [329, 384] on link "[PHONE_NUMBER]" at bounding box center [336, 381] width 77 height 12
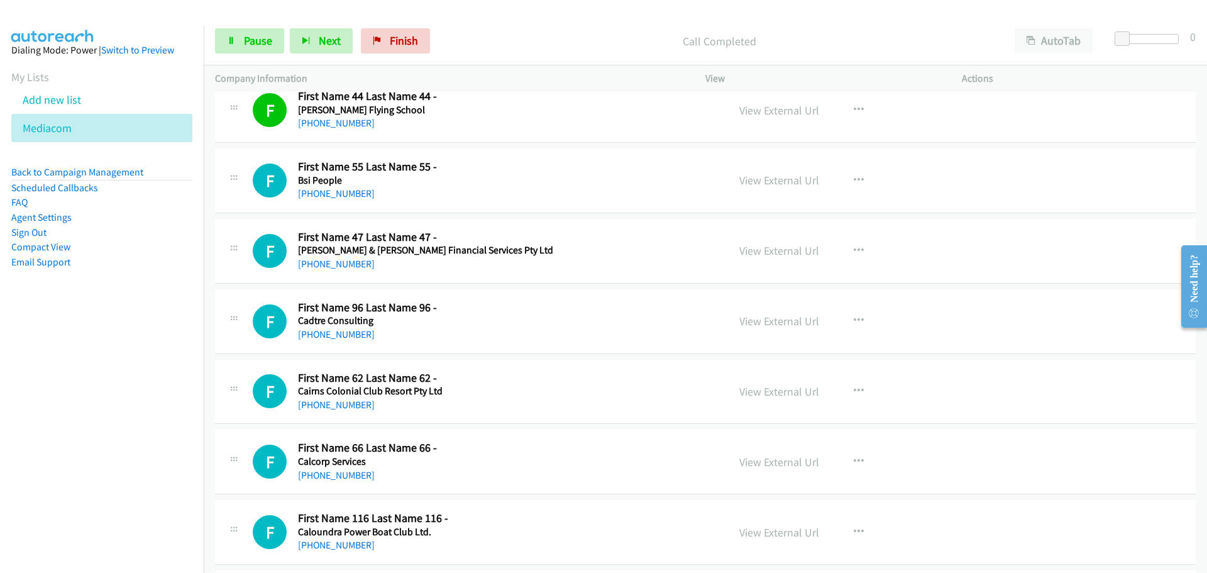
scroll to position [3207, 0]
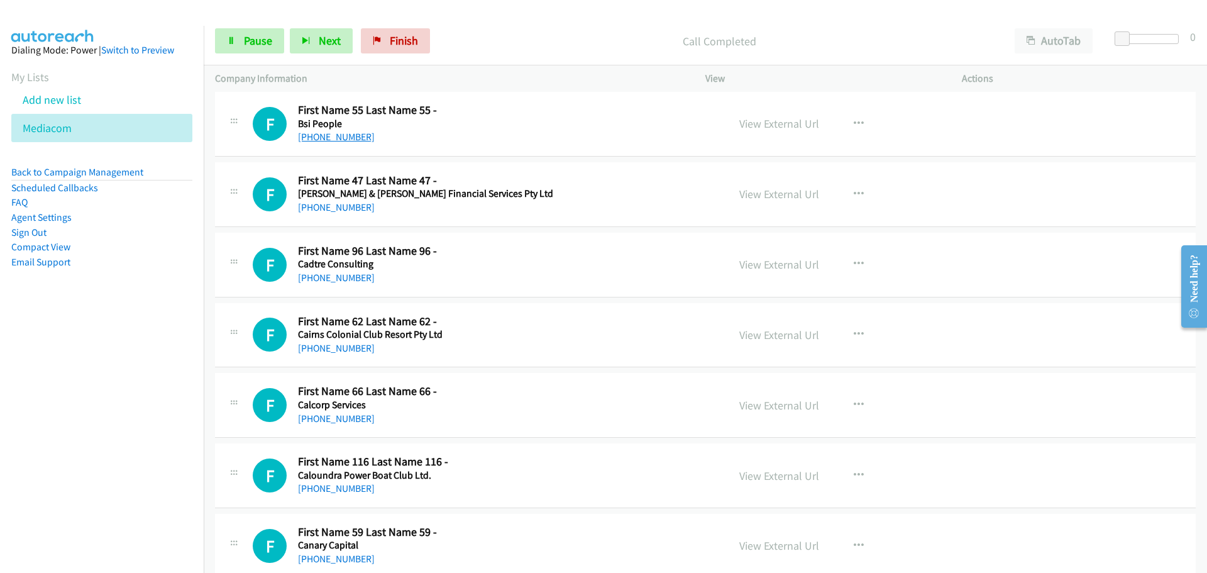
click at [345, 142] on link "[PHONE_NUMBER]" at bounding box center [336, 137] width 77 height 12
click at [302, 238] on div "F Callback Scheduled First Name 96 Last Name 96 - Cadtre Consulting [GEOGRAPHIC…" at bounding box center [705, 265] width 981 height 65
click at [302, 204] on link "[PHONE_NUMBER]" at bounding box center [336, 207] width 77 height 12
click at [301, 273] on link "[PHONE_NUMBER]" at bounding box center [336, 278] width 77 height 12
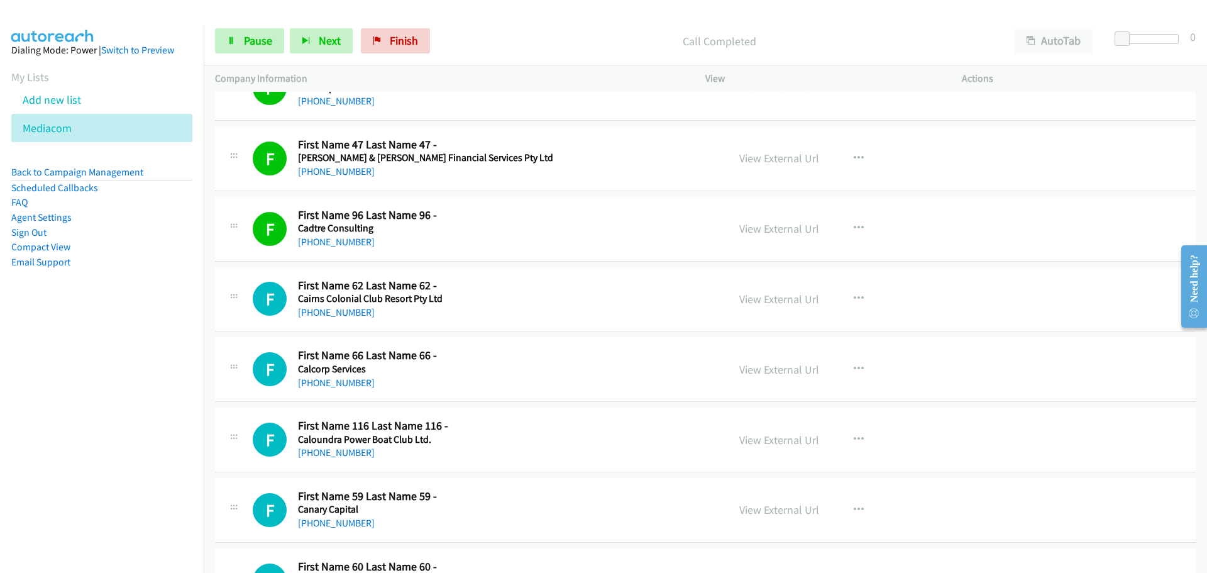
scroll to position [3269, 0]
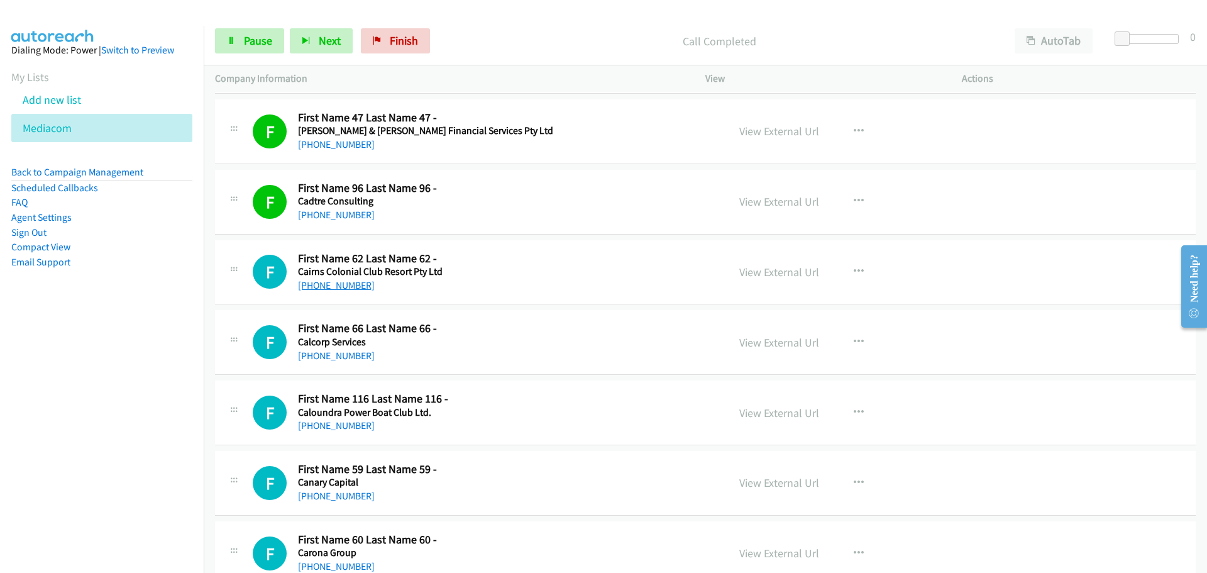
click at [328, 285] on link "[PHONE_NUMBER]" at bounding box center [336, 285] width 77 height 12
click at [337, 353] on link "[PHONE_NUMBER]" at bounding box center [336, 356] width 77 height 12
click at [360, 426] on link "[PHONE_NUMBER]" at bounding box center [336, 425] width 77 height 12
click at [304, 428] on link "[PHONE_NUMBER]" at bounding box center [336, 425] width 77 height 12
click at [319, 425] on link "[PHONE_NUMBER]" at bounding box center [336, 425] width 77 height 12
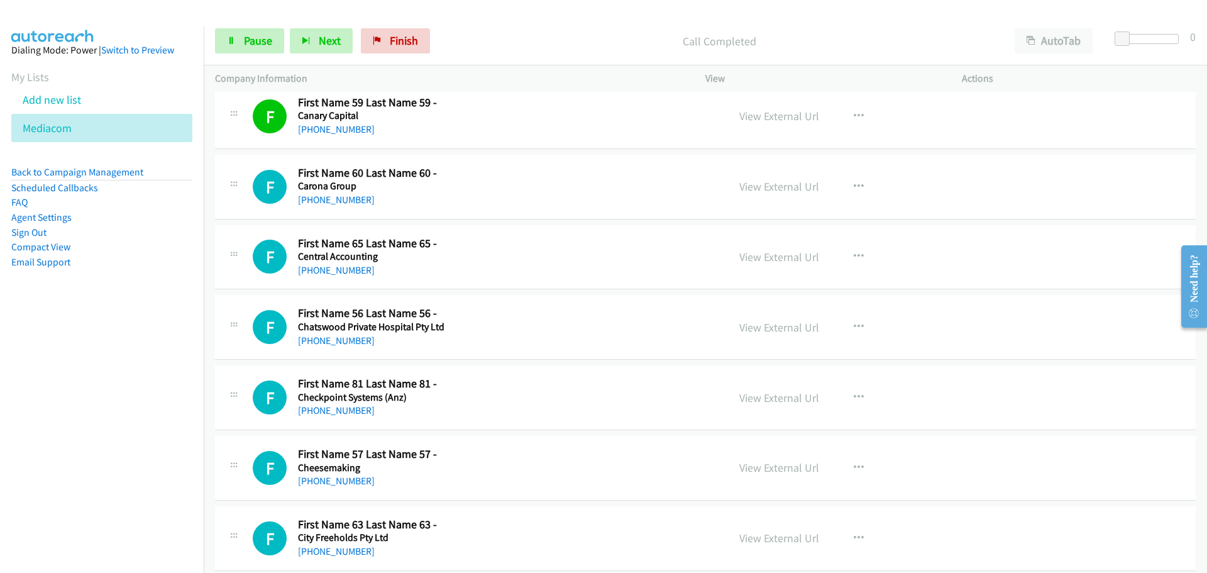
scroll to position [3647, 0]
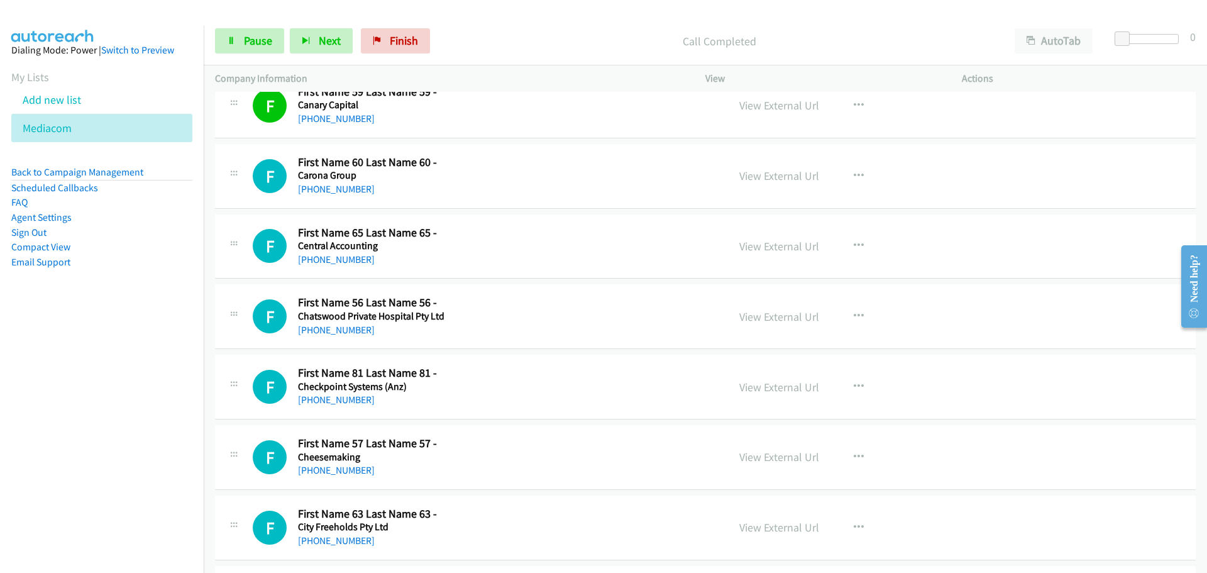
click at [331, 182] on div "[PHONE_NUMBER]" at bounding box center [391, 189] width 186 height 15
click at [329, 185] on link "[PHONE_NUMBER]" at bounding box center [336, 189] width 77 height 12
click at [324, 262] on link "[PHONE_NUMBER]" at bounding box center [336, 259] width 77 height 12
click at [346, 333] on link "[PHONE_NUMBER]" at bounding box center [336, 330] width 77 height 12
click at [311, 326] on link "[PHONE_NUMBER]" at bounding box center [336, 330] width 77 height 12
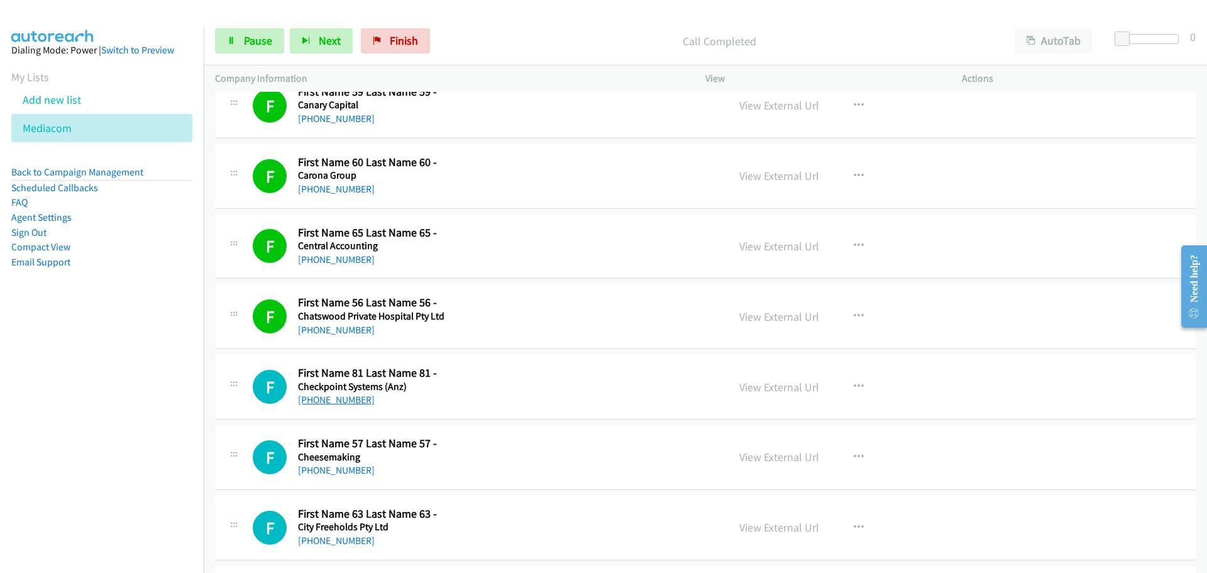
click at [333, 402] on link "[PHONE_NUMBER]" at bounding box center [336, 400] width 77 height 12
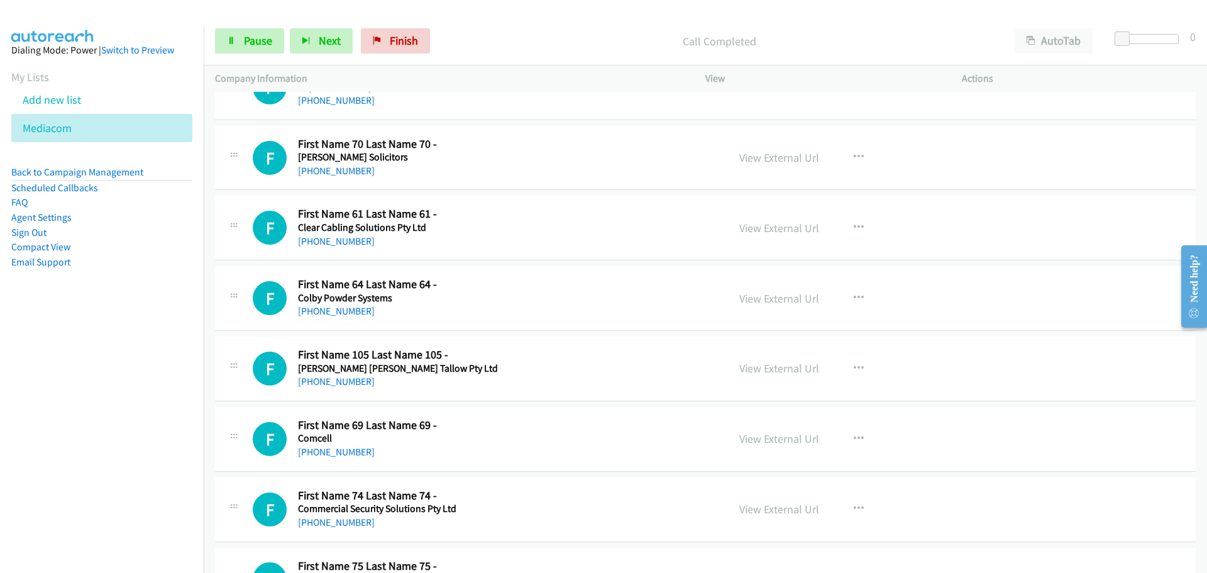
scroll to position [3898, 0]
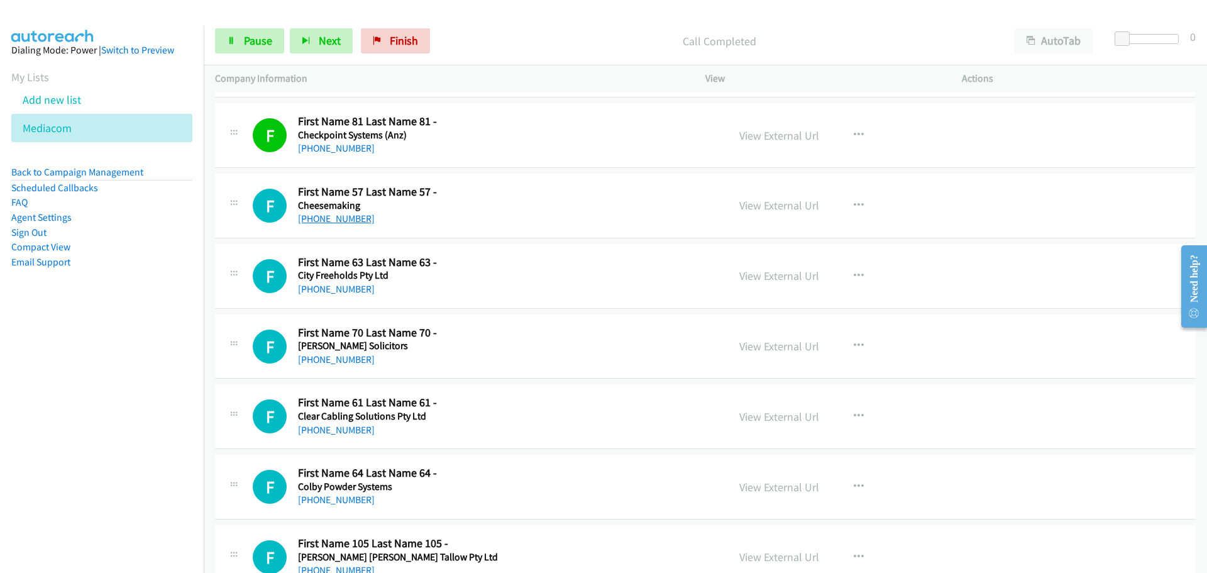
click at [323, 219] on link "[PHONE_NUMBER]" at bounding box center [336, 219] width 77 height 12
drag, startPoint x: 1193, startPoint y: 551, endPoint x: 1204, endPoint y: 570, distance: 21.7
click at [336, 289] on link "[PHONE_NUMBER]" at bounding box center [336, 289] width 77 height 12
click at [326, 362] on link "[PHONE_NUMBER]" at bounding box center [336, 359] width 77 height 12
click at [355, 426] on link "[PHONE_NUMBER]" at bounding box center [336, 430] width 77 height 12
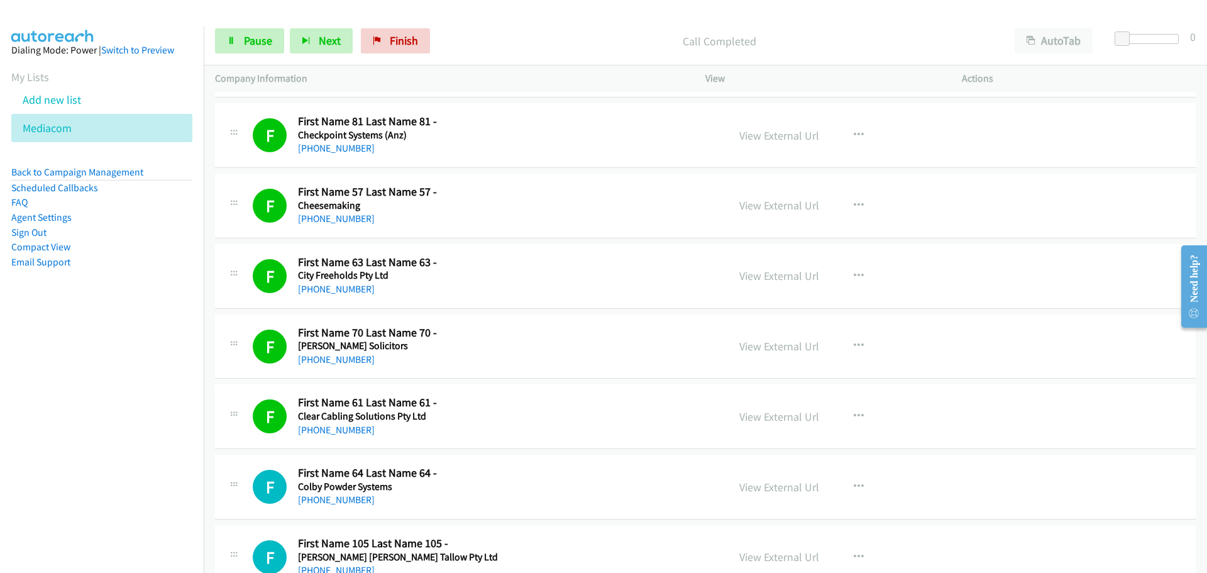
scroll to position [4275, 0]
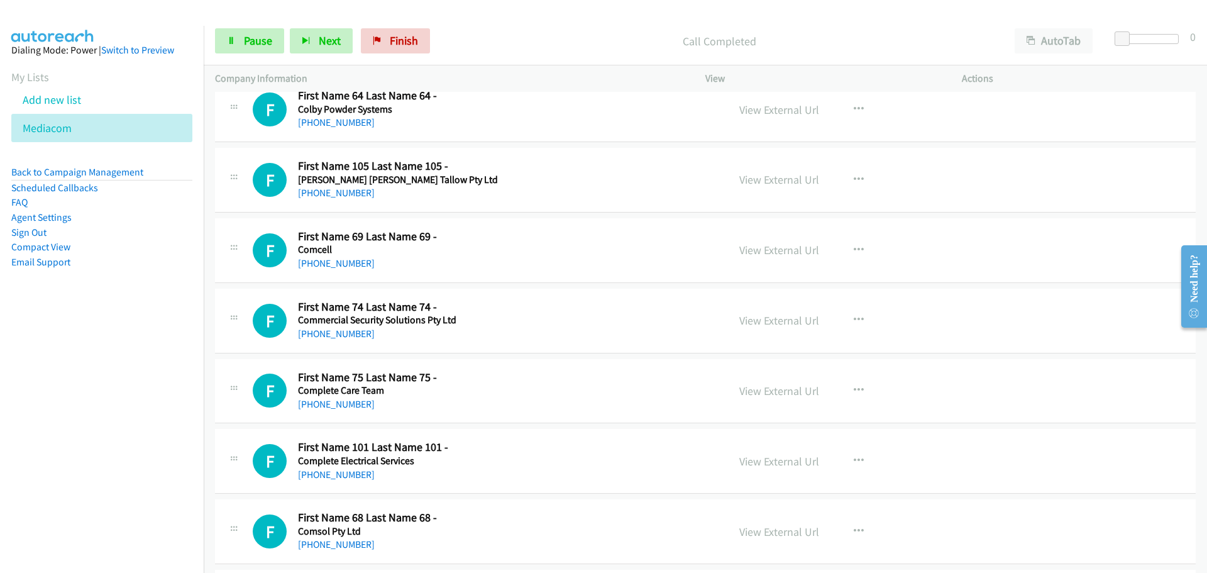
click at [363, 125] on div "[PHONE_NUMBER]" at bounding box center [391, 122] width 186 height 15
click at [324, 127] on link "[PHONE_NUMBER]" at bounding box center [336, 122] width 77 height 12
click at [342, 179] on h5 "[PERSON_NAME] [PERSON_NAME] Tallow Pty Ltd" at bounding box center [398, 180] width 200 height 13
click at [333, 192] on link "[PHONE_NUMBER]" at bounding box center [336, 193] width 77 height 12
click at [347, 257] on link "[PHONE_NUMBER]" at bounding box center [336, 263] width 77 height 12
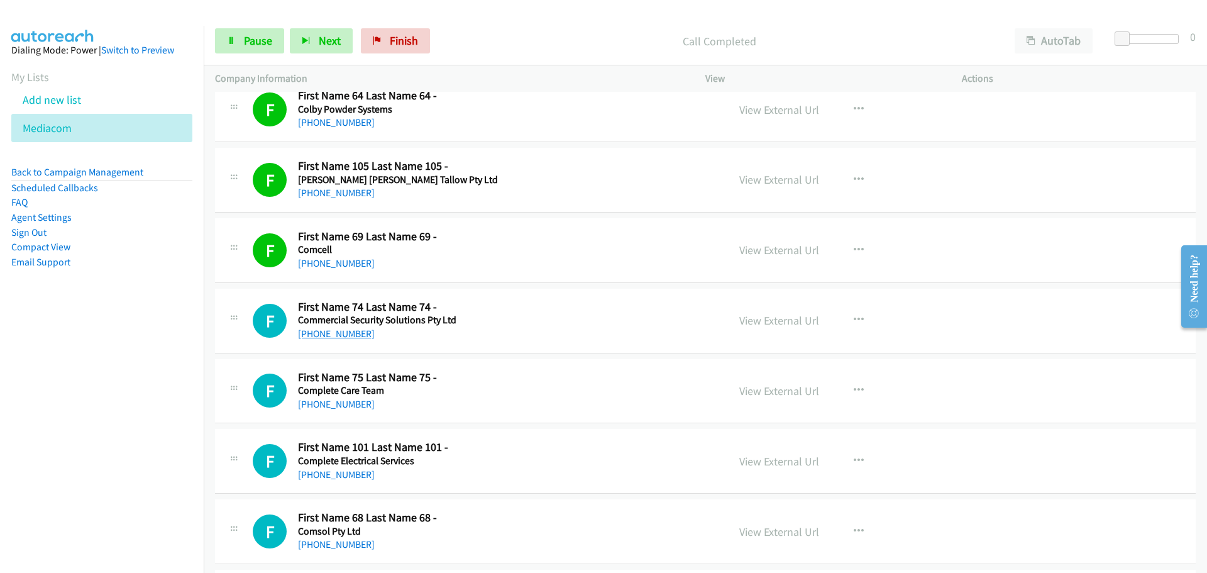
click at [333, 331] on link "[PHONE_NUMBER]" at bounding box center [336, 334] width 77 height 12
click at [309, 399] on link "[PHONE_NUMBER]" at bounding box center [336, 404] width 77 height 12
click at [1110, 168] on div "F Callback Scheduled First Name 105 Last Name 105 - [PERSON_NAME] [PERSON_NAME]…" at bounding box center [705, 180] width 981 height 65
click at [321, 478] on link "[PHONE_NUMBER]" at bounding box center [336, 474] width 77 height 12
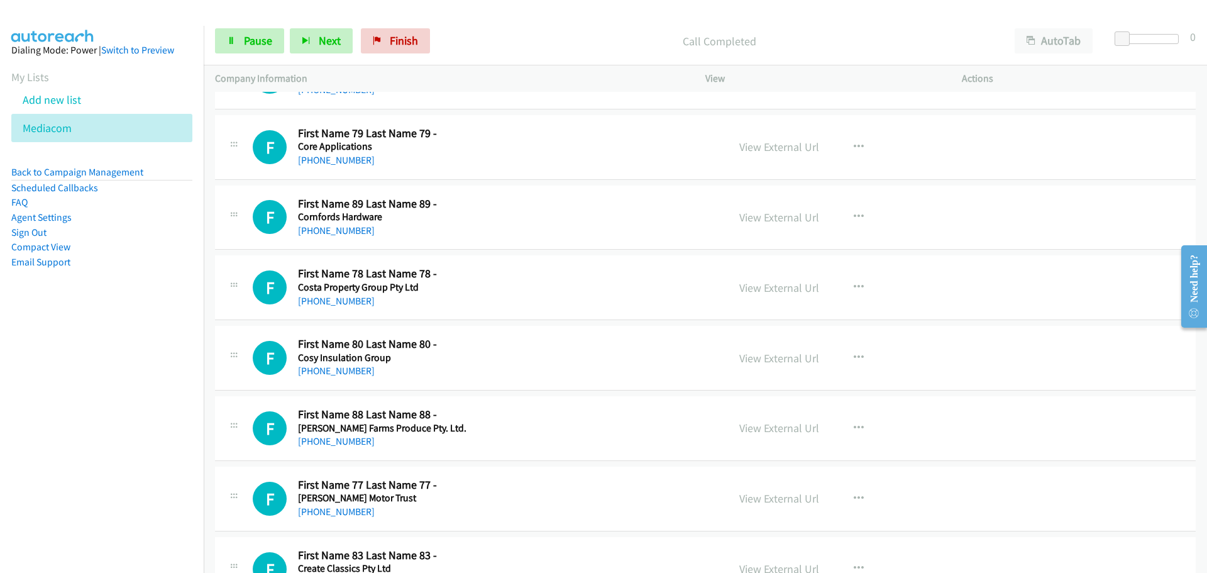
scroll to position [4778, 0]
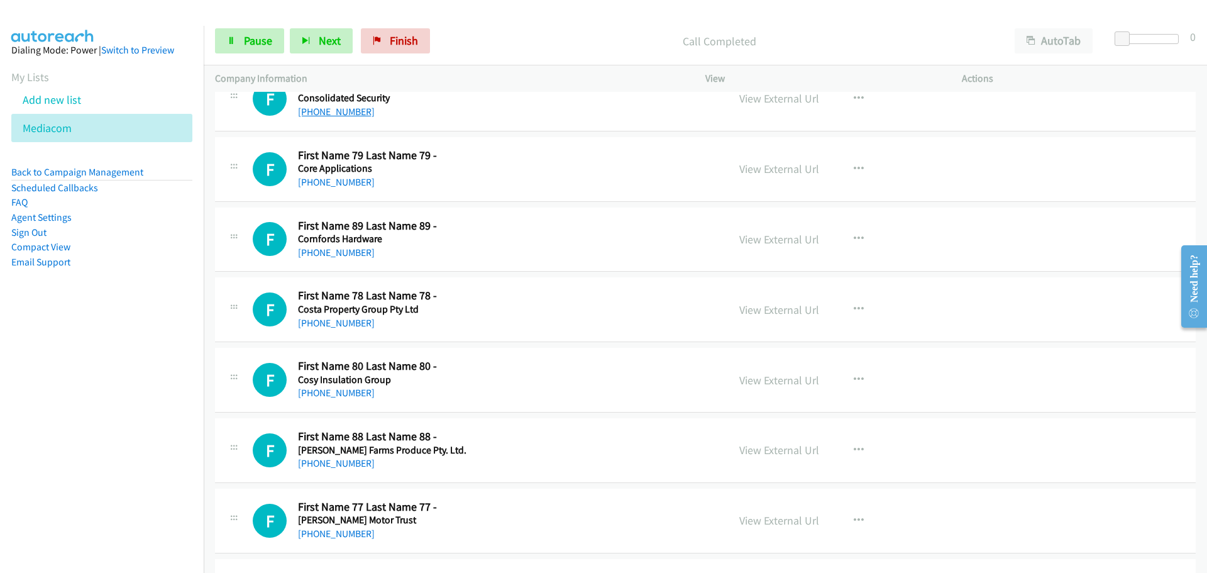
click at [323, 116] on link "[PHONE_NUMBER]" at bounding box center [336, 112] width 77 height 12
click at [321, 176] on link "[PHONE_NUMBER]" at bounding box center [336, 182] width 77 height 12
click at [337, 248] on link "[PHONE_NUMBER]" at bounding box center [336, 252] width 77 height 12
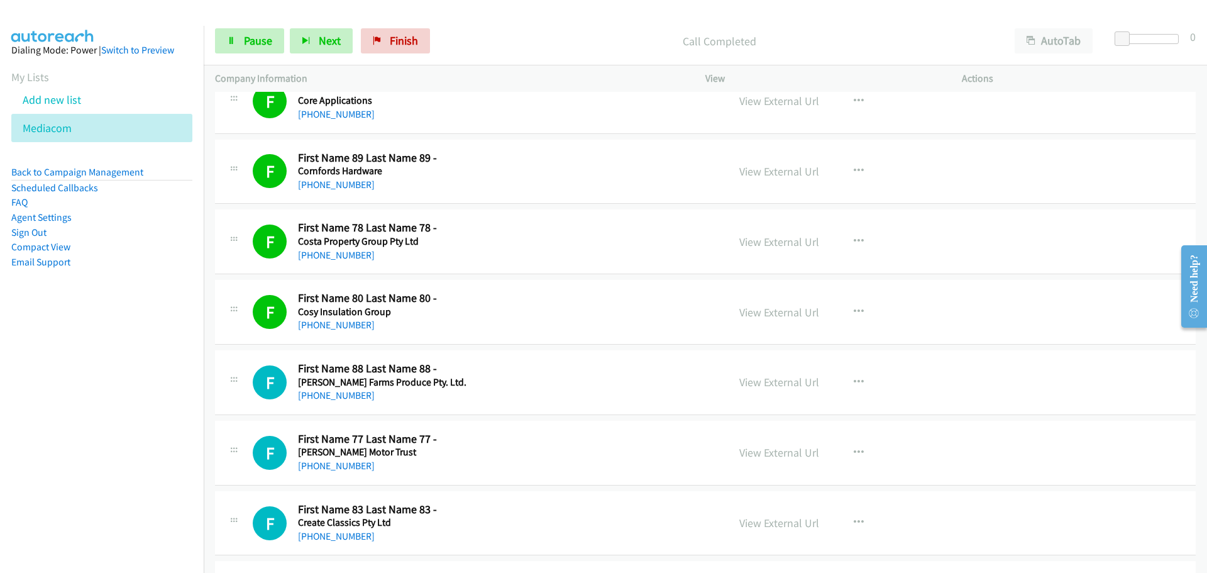
scroll to position [4967, 0]
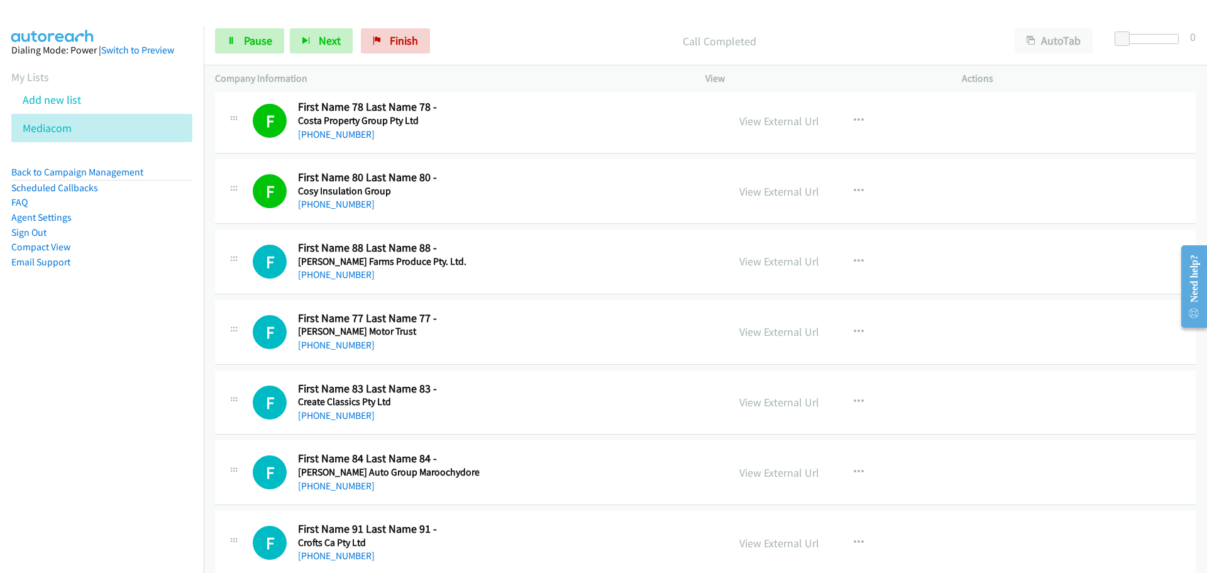
drag, startPoint x: 339, startPoint y: 278, endPoint x: 350, endPoint y: 97, distance: 181.4
click at [339, 278] on link "[PHONE_NUMBER]" at bounding box center [336, 274] width 77 height 12
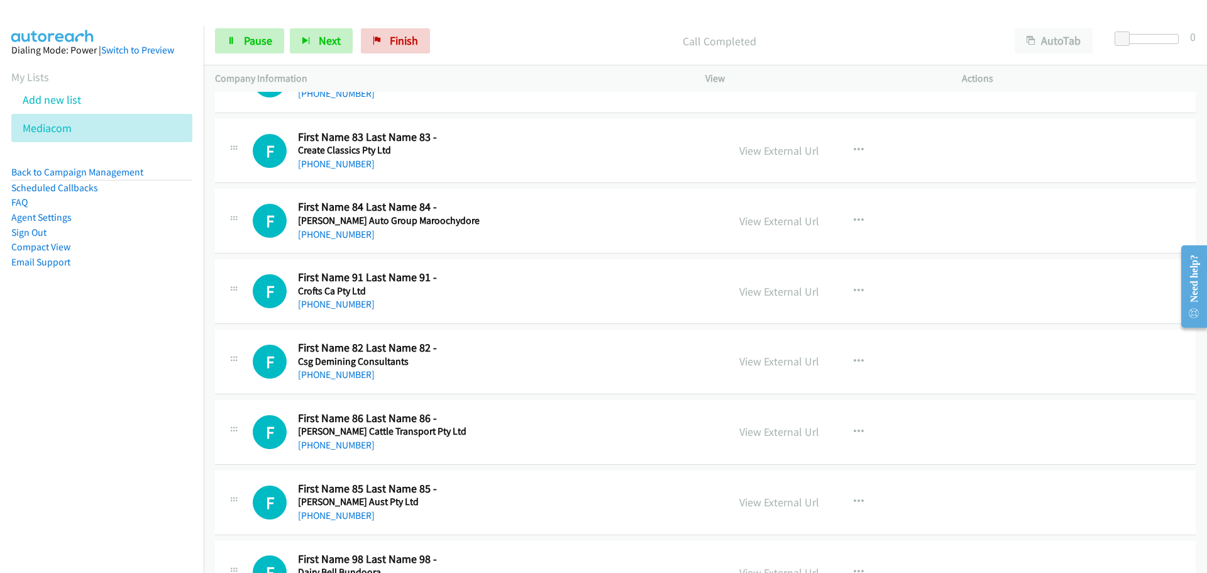
scroll to position [5093, 0]
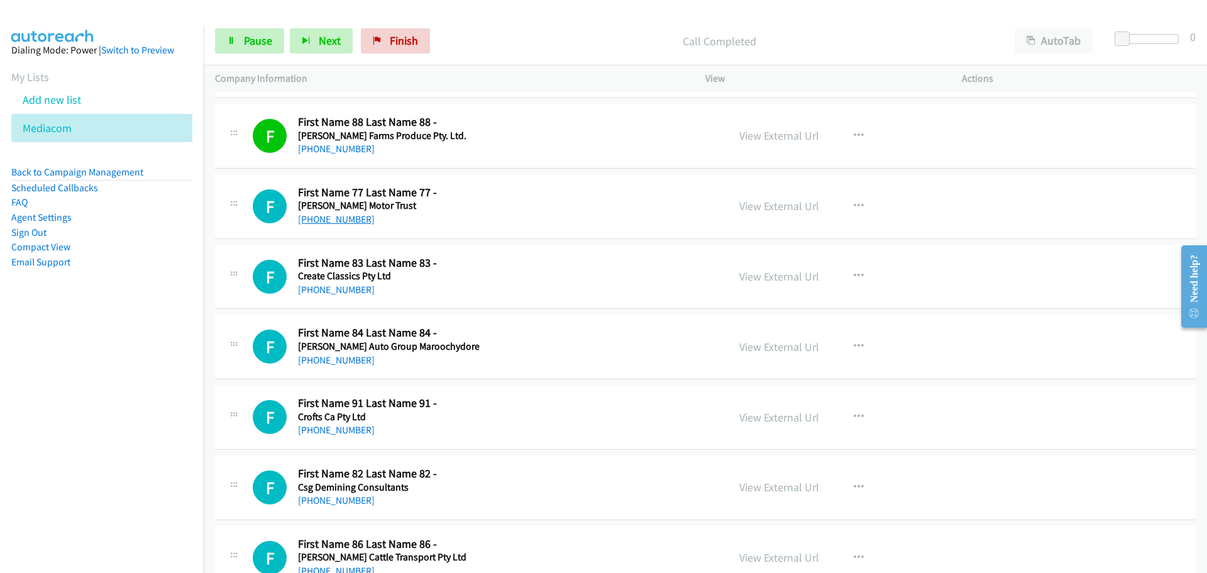
click at [311, 214] on link "[PHONE_NUMBER]" at bounding box center [336, 219] width 77 height 12
